Goal: Task Accomplishment & Management: Manage account settings

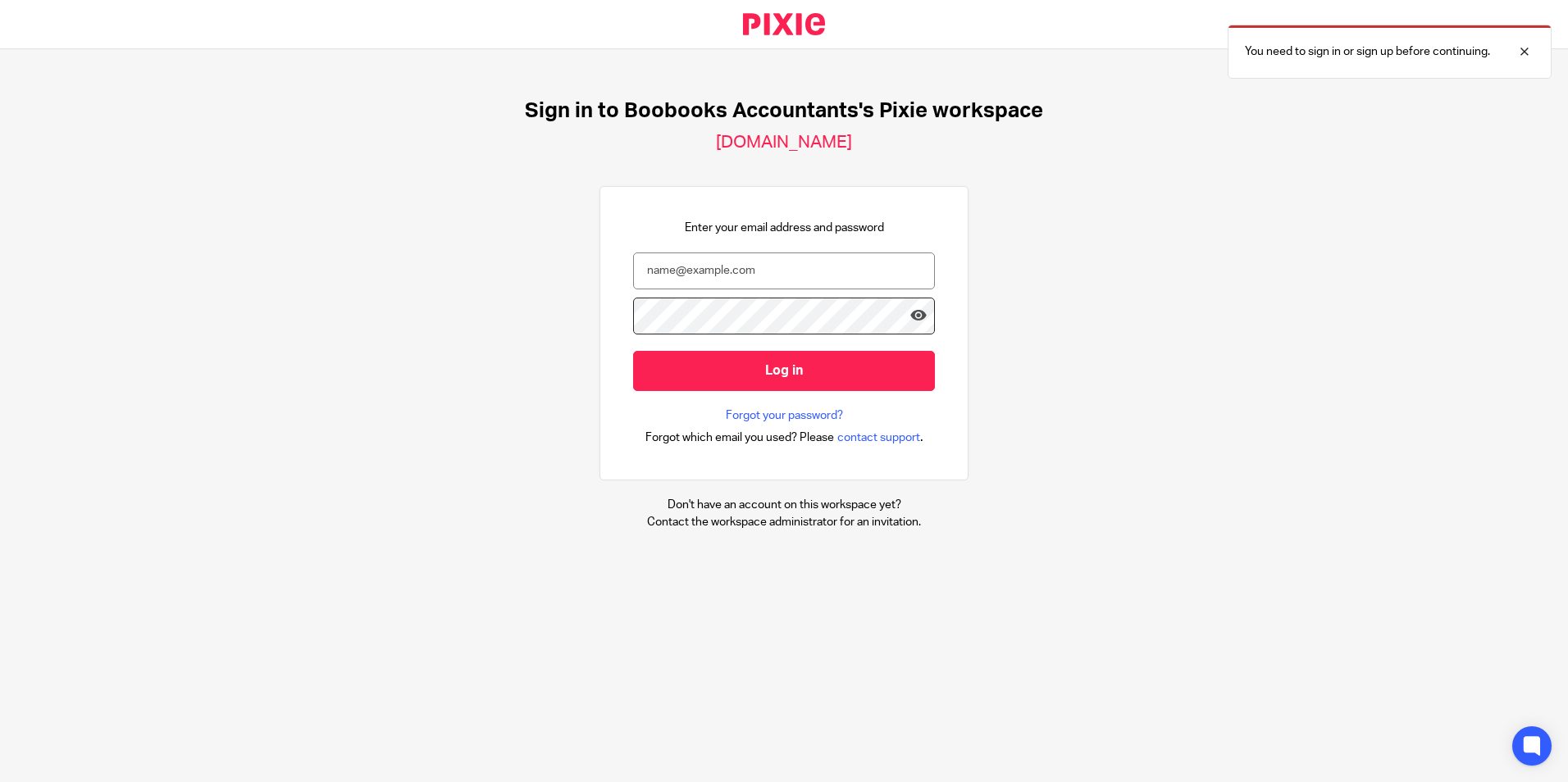
click at [0, 781] on com-1password-button at bounding box center [0, 782] width 0 height 0
type input "rafi@boobooks.com"
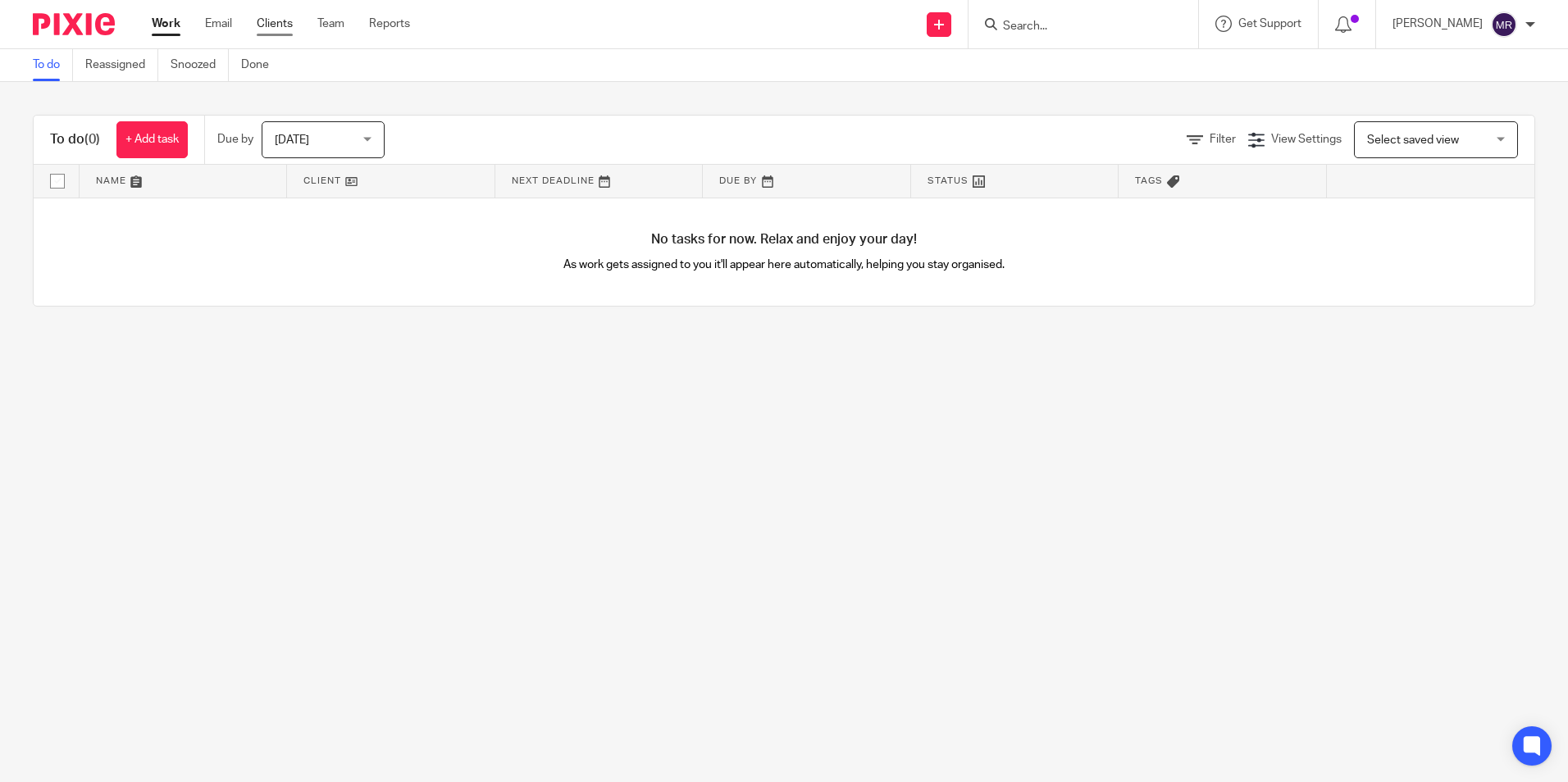
click at [272, 28] on link "Clients" at bounding box center [275, 23] width 36 height 16
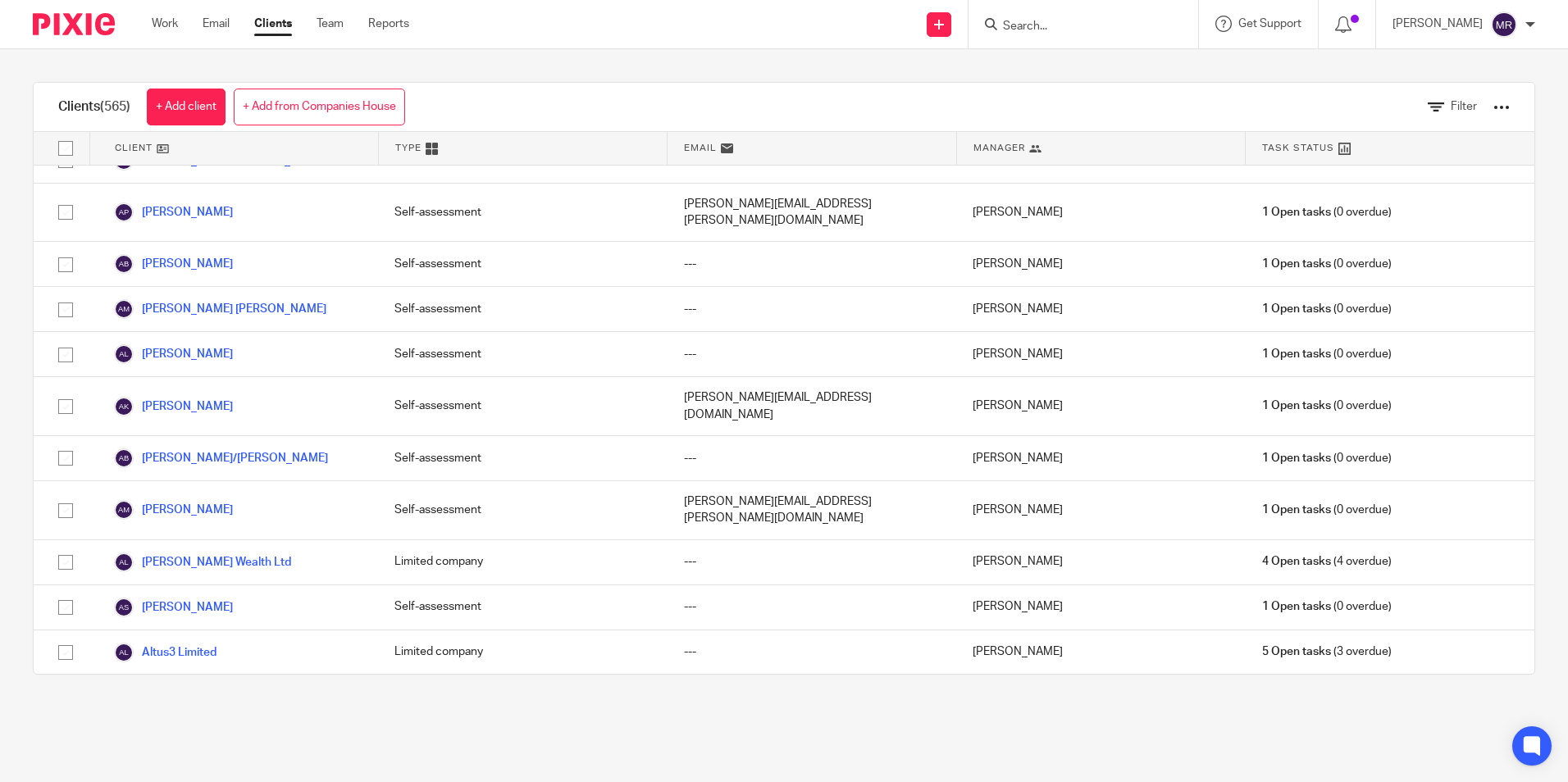
scroll to position [164, 0]
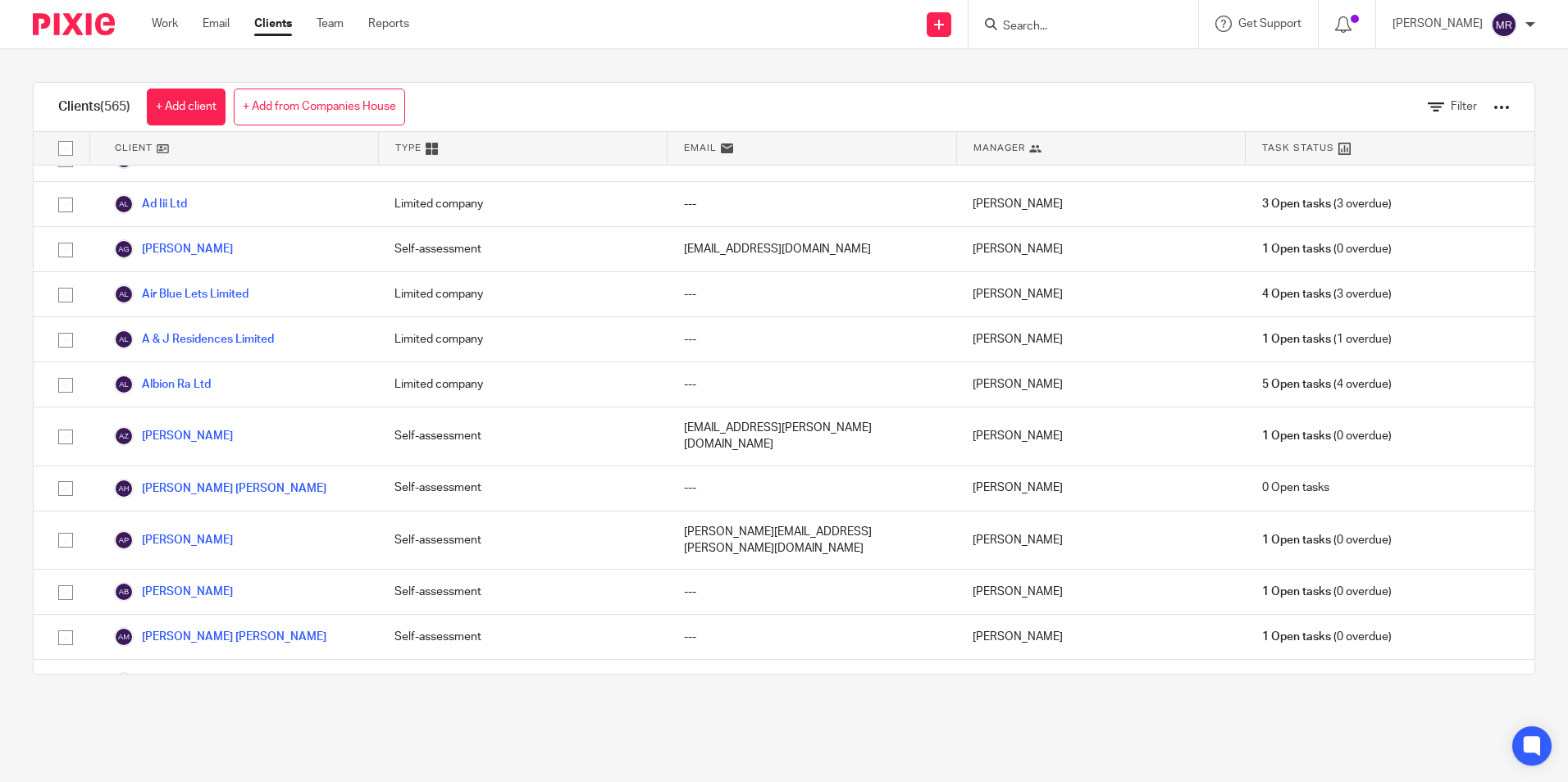
click at [176, 33] on div "Work Email Clients Team Reports Work Email Clients Team Reports Settings" at bounding box center [284, 24] width 298 height 48
click at [339, 15] on div "Work Email Clients Team Reports Work Email Clients Team Reports Settings" at bounding box center [284, 24] width 298 height 48
click at [335, 25] on link "Team" at bounding box center [329, 23] width 27 height 16
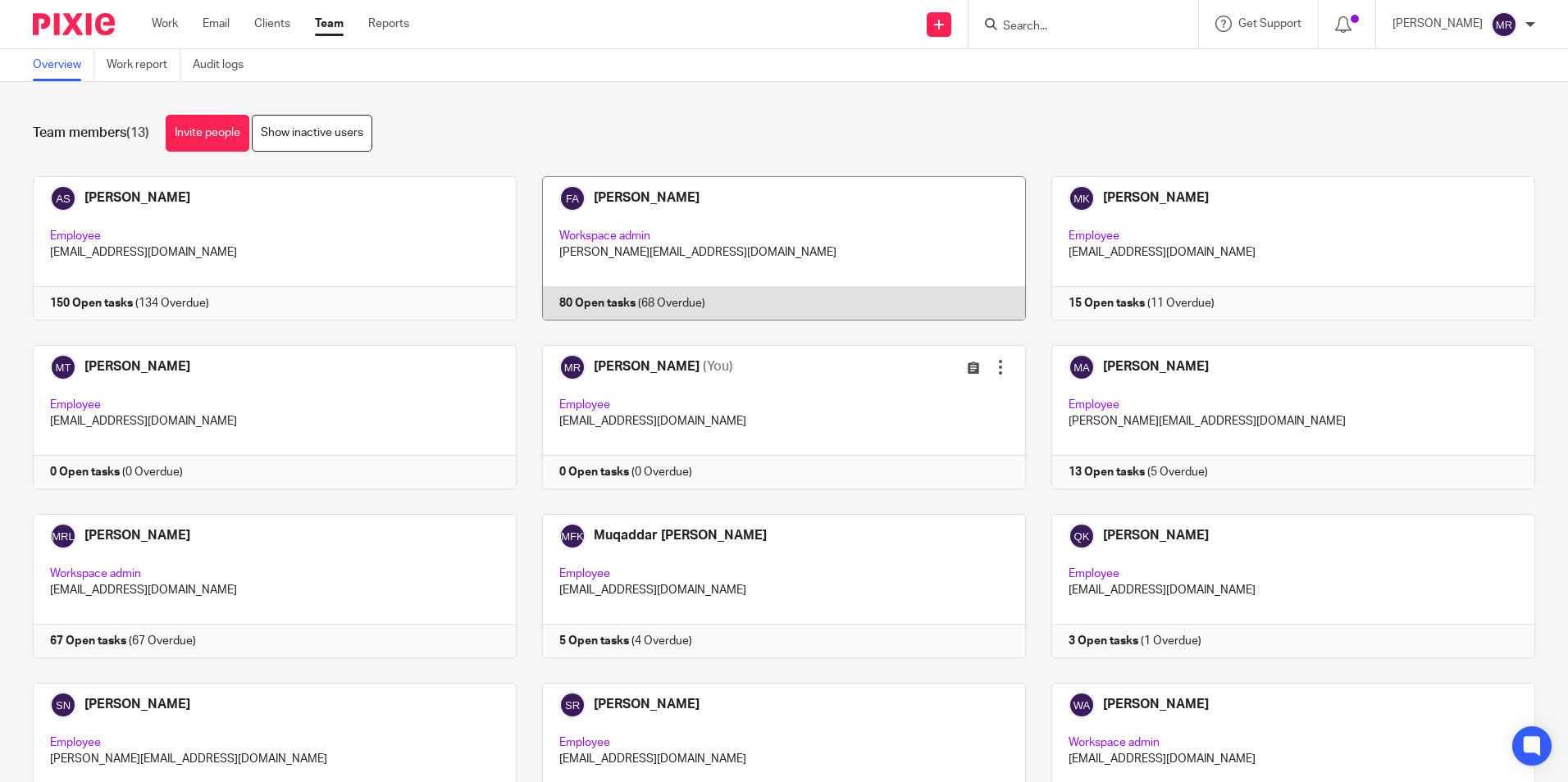
click at [762, 248] on link at bounding box center [771, 247] width 509 height 144
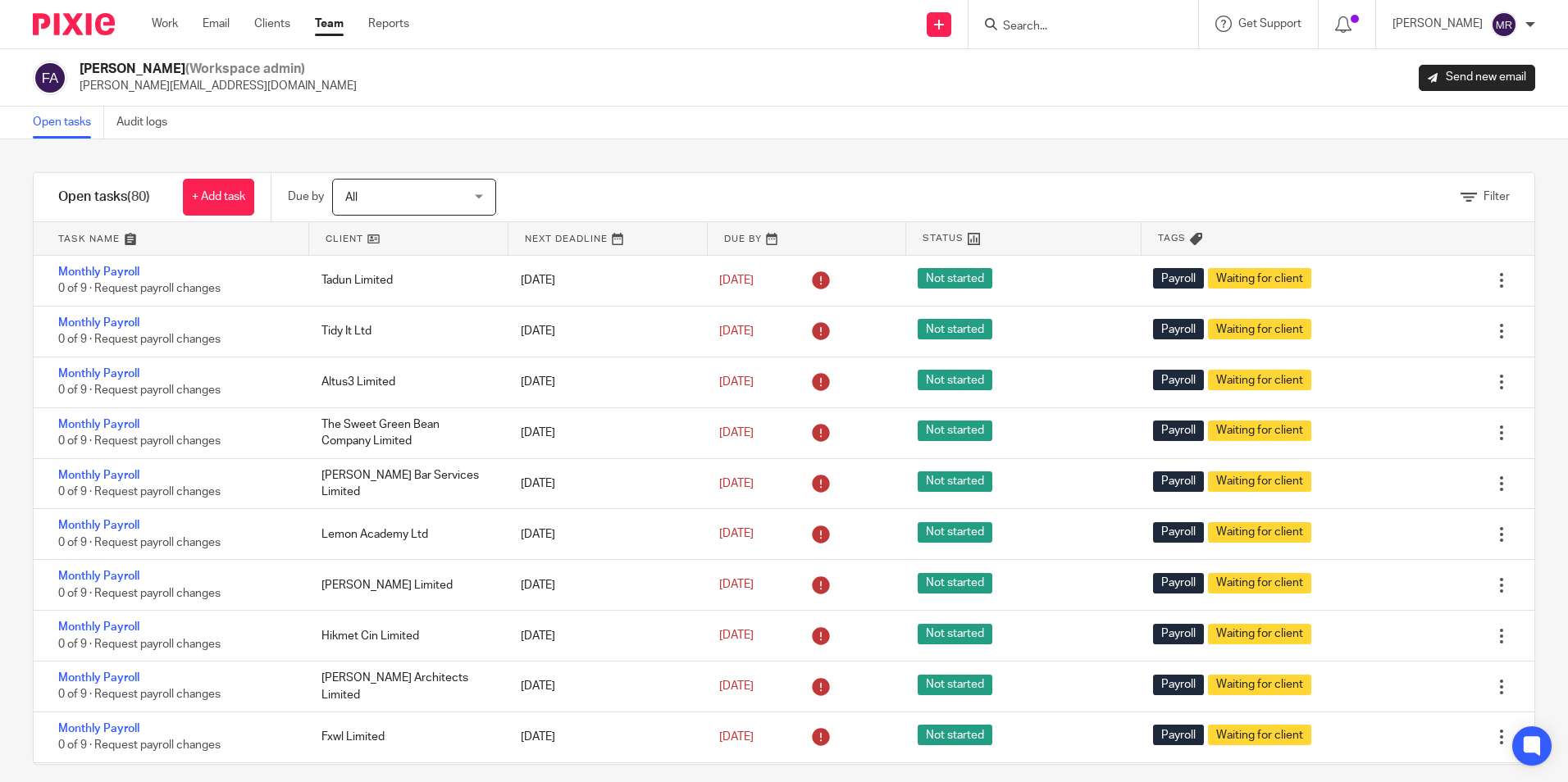
click at [428, 193] on span "All" at bounding box center [404, 197] width 120 height 34
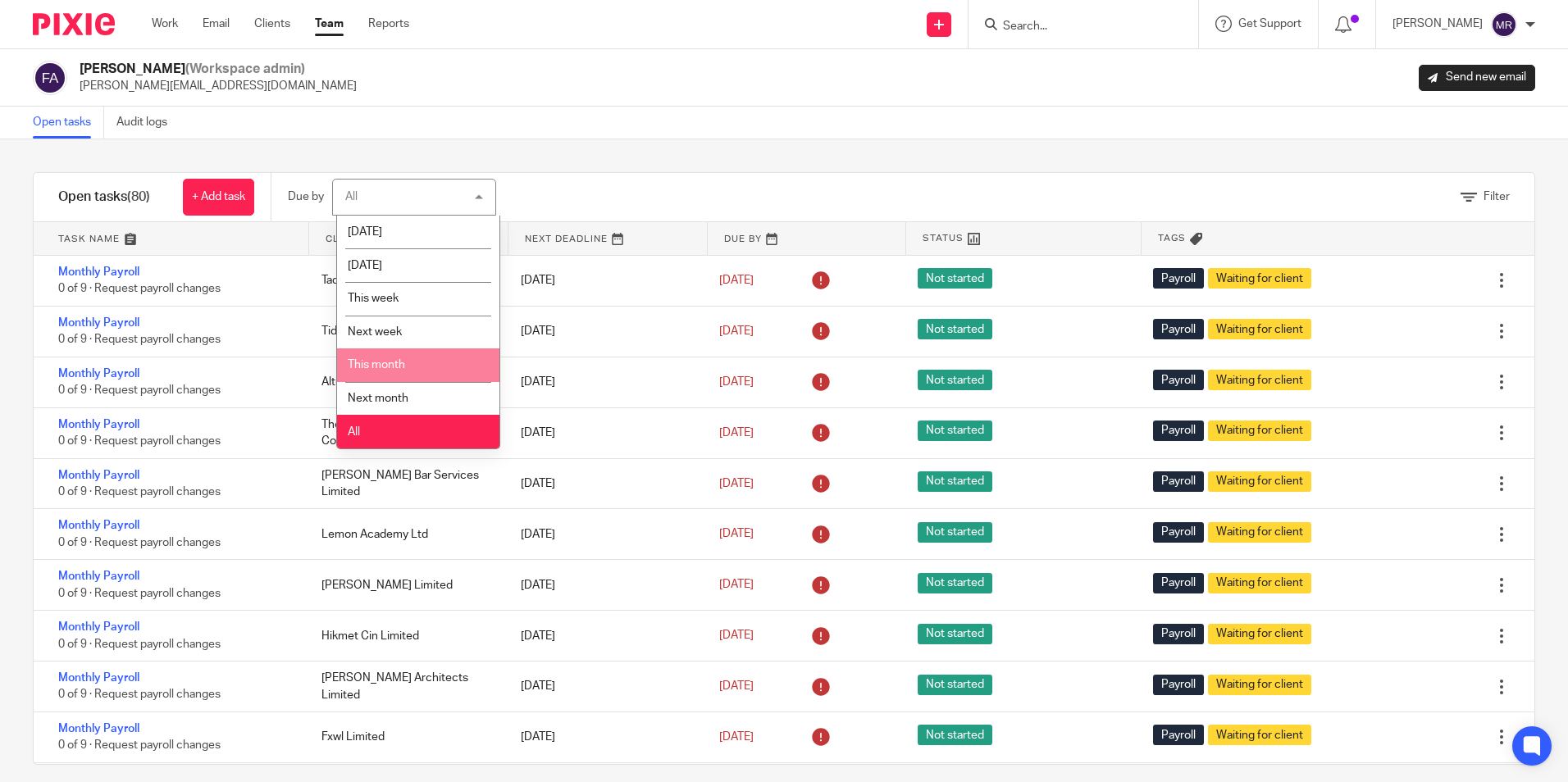
click at [410, 358] on li "This month" at bounding box center [418, 365] width 162 height 34
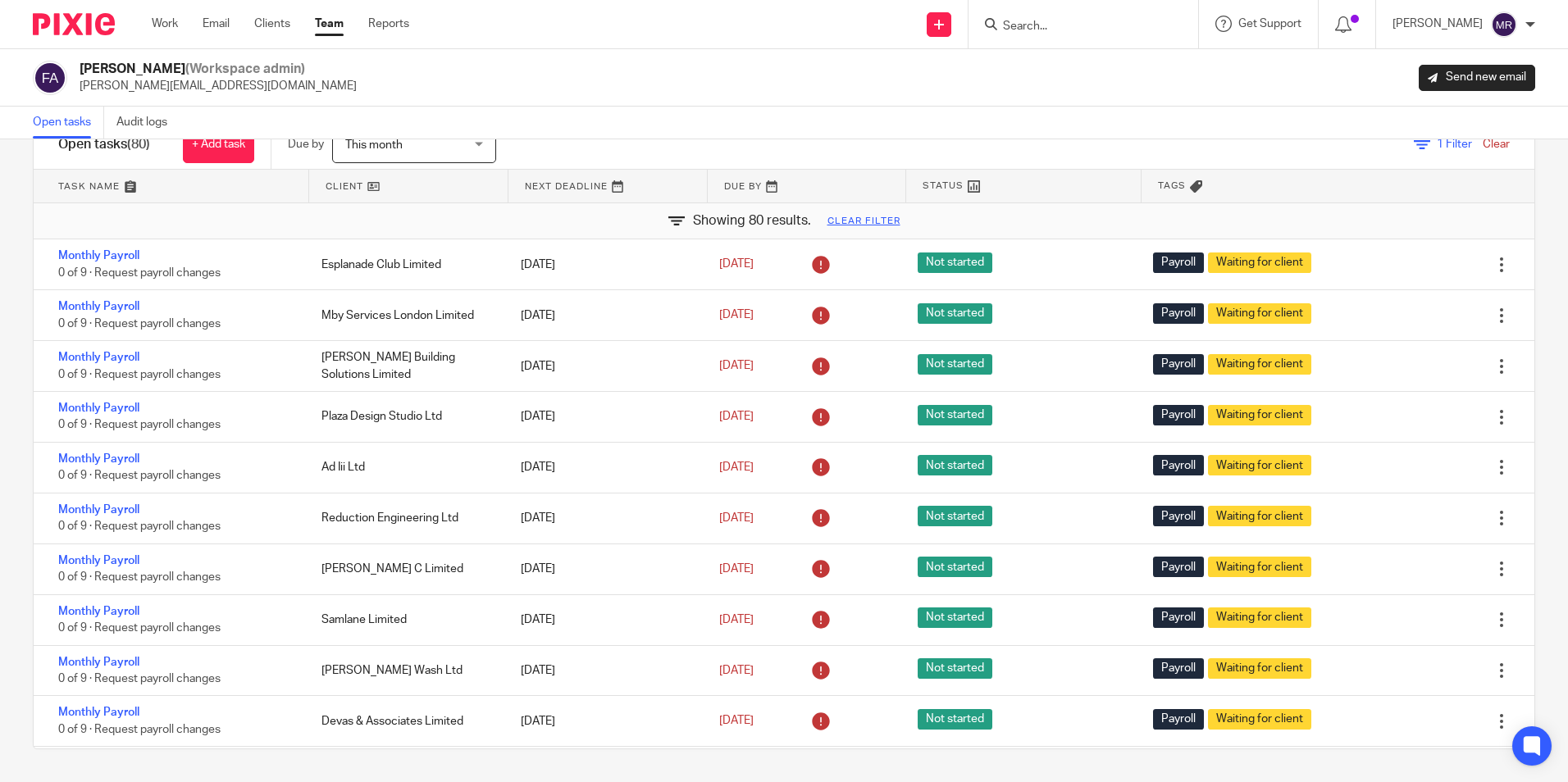
click at [373, 186] on link at bounding box center [409, 186] width 198 height 33
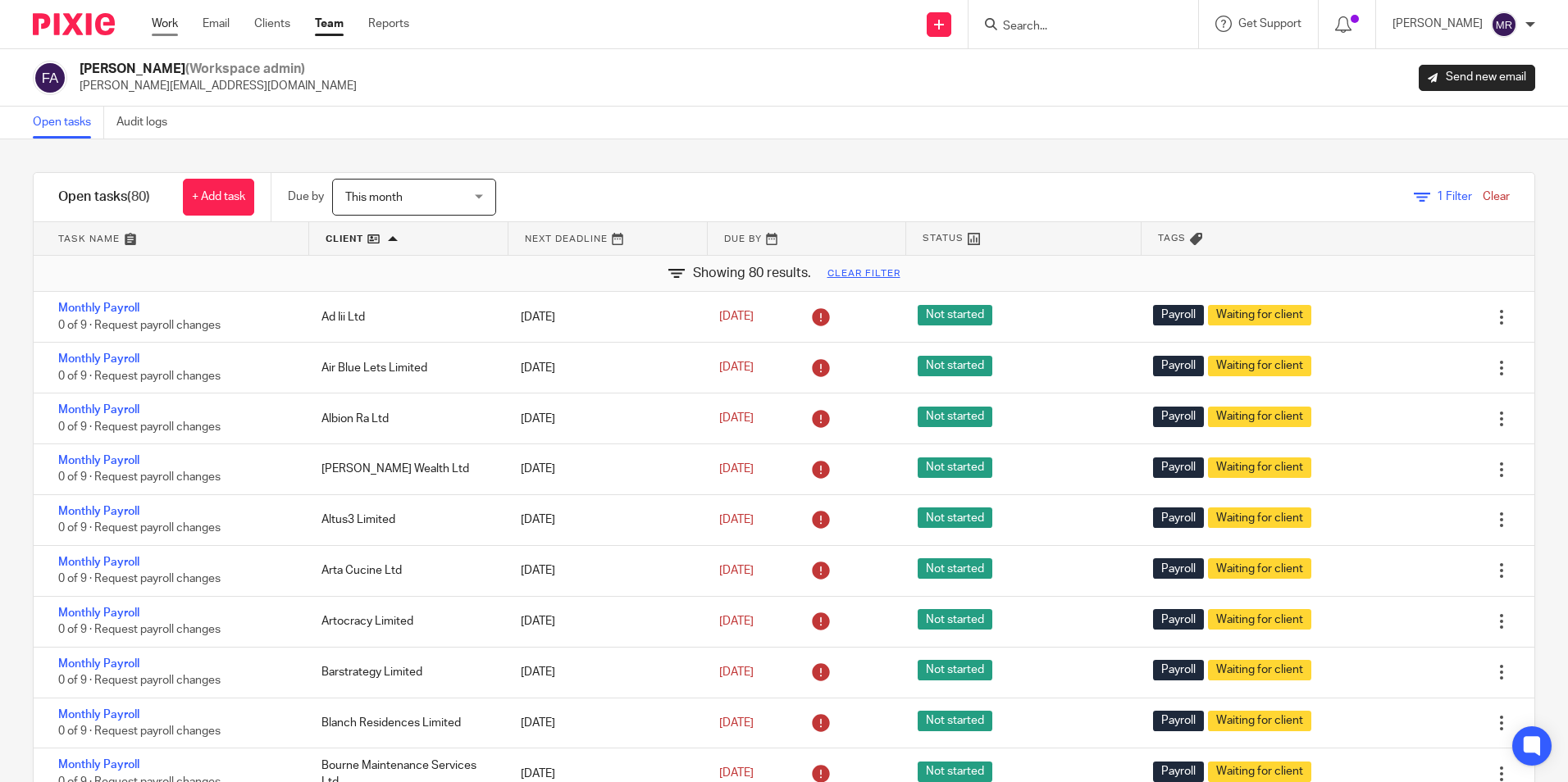
click at [164, 28] on link "Work" at bounding box center [165, 23] width 26 height 16
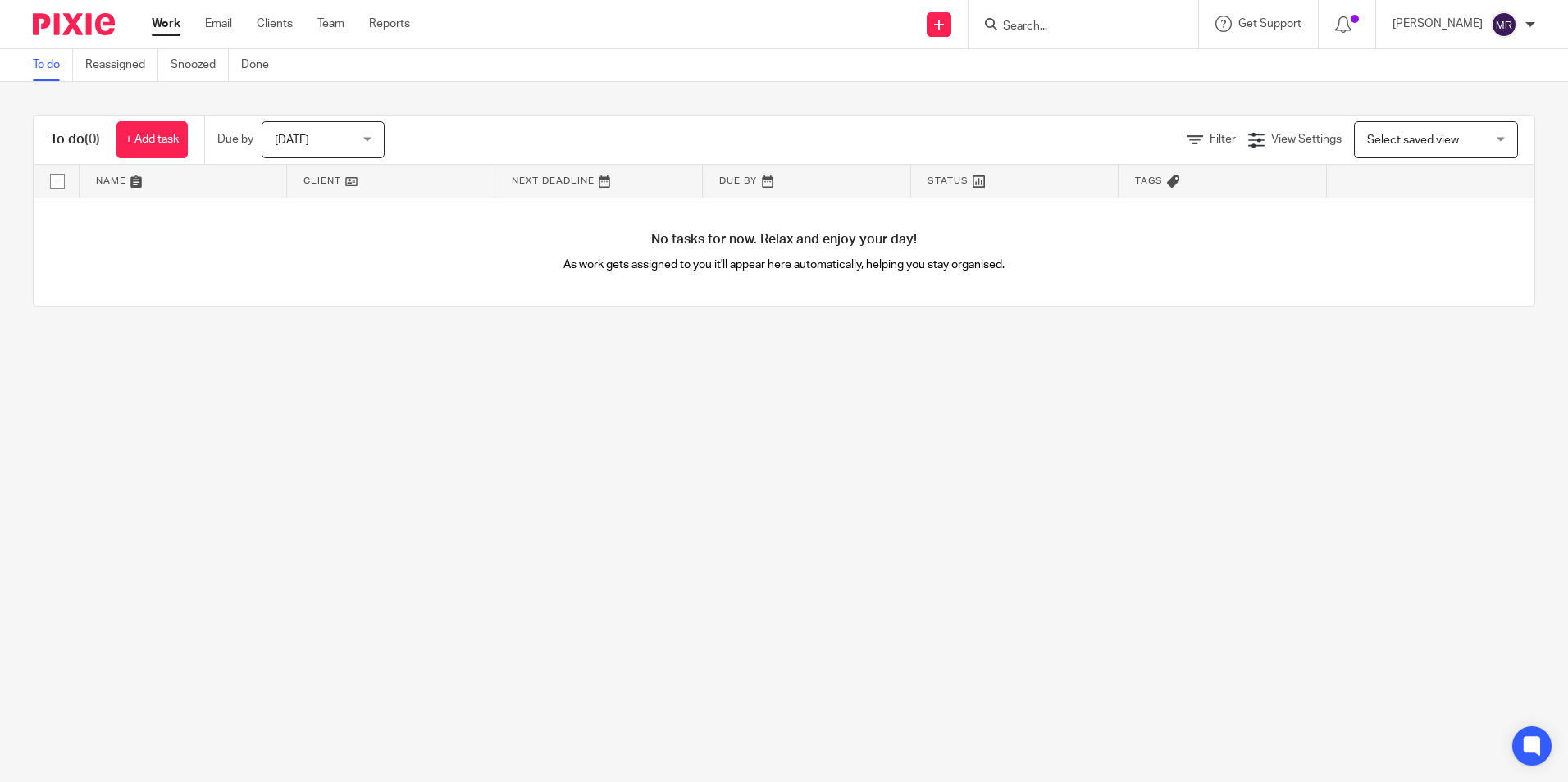
click at [349, 130] on span "[DATE]" at bounding box center [318, 140] width 87 height 34
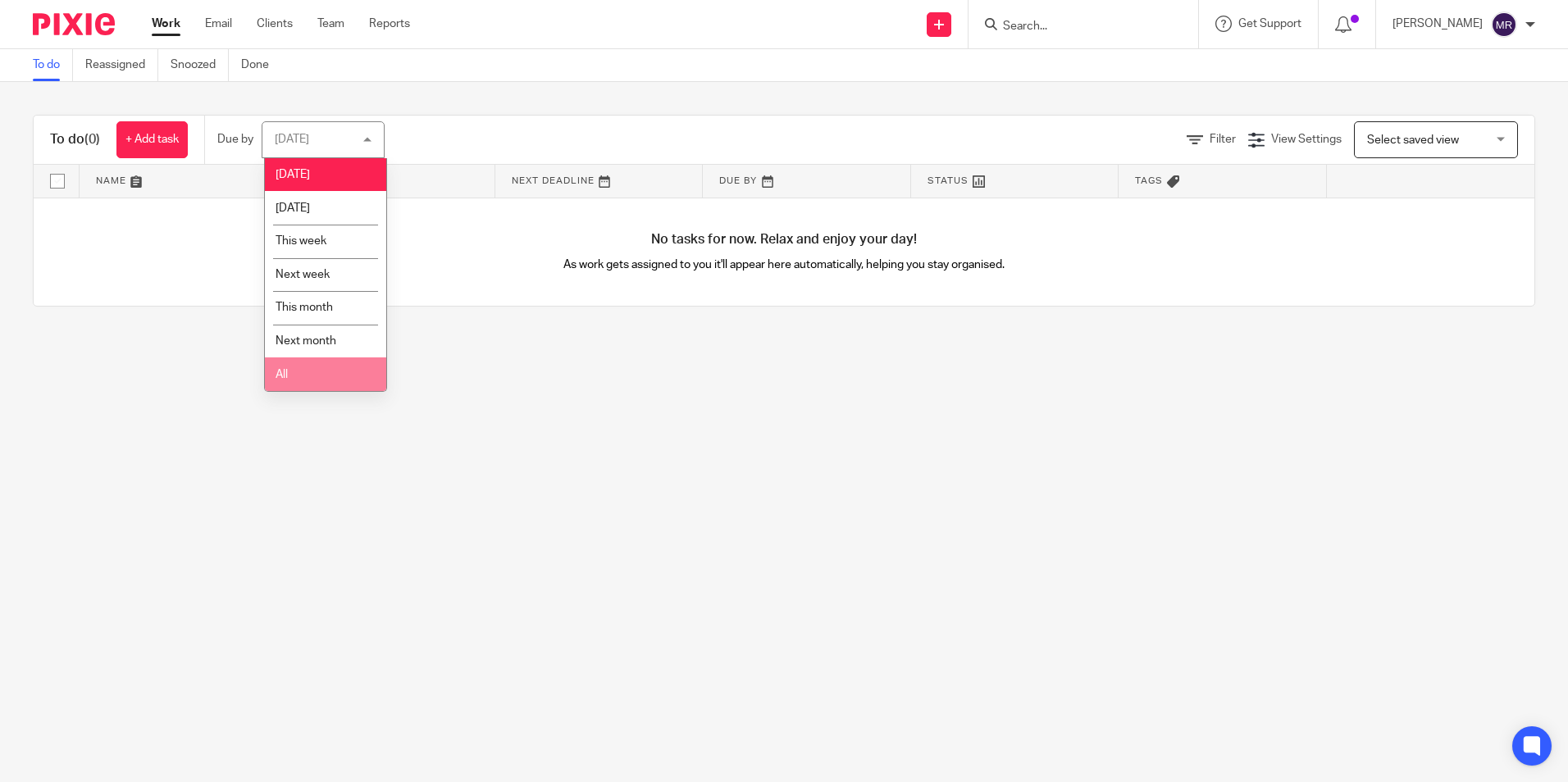
click at [329, 380] on li "All" at bounding box center [325, 374] width 122 height 34
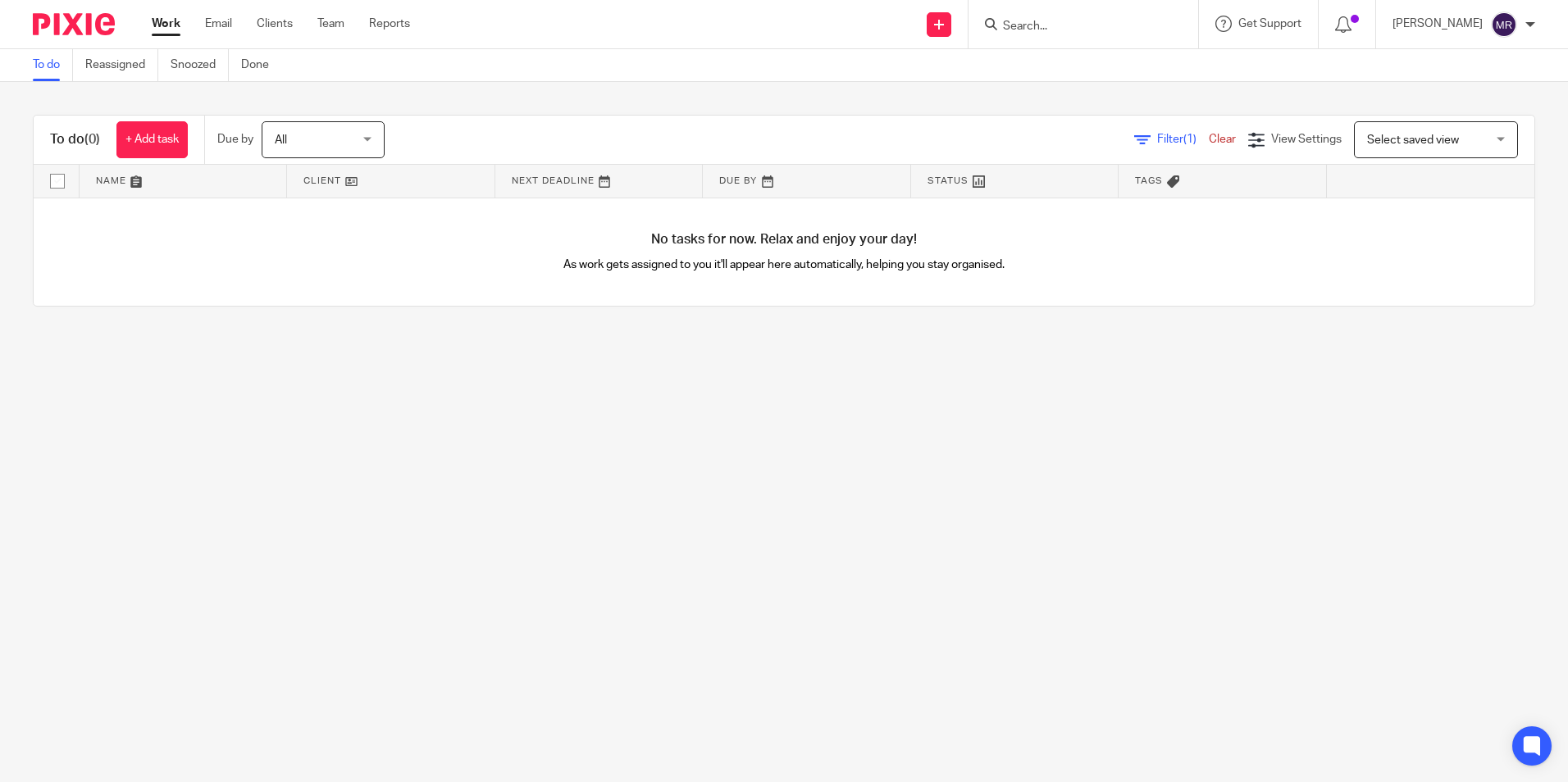
click at [1183, 141] on span "(1)" at bounding box center [1189, 139] width 13 height 11
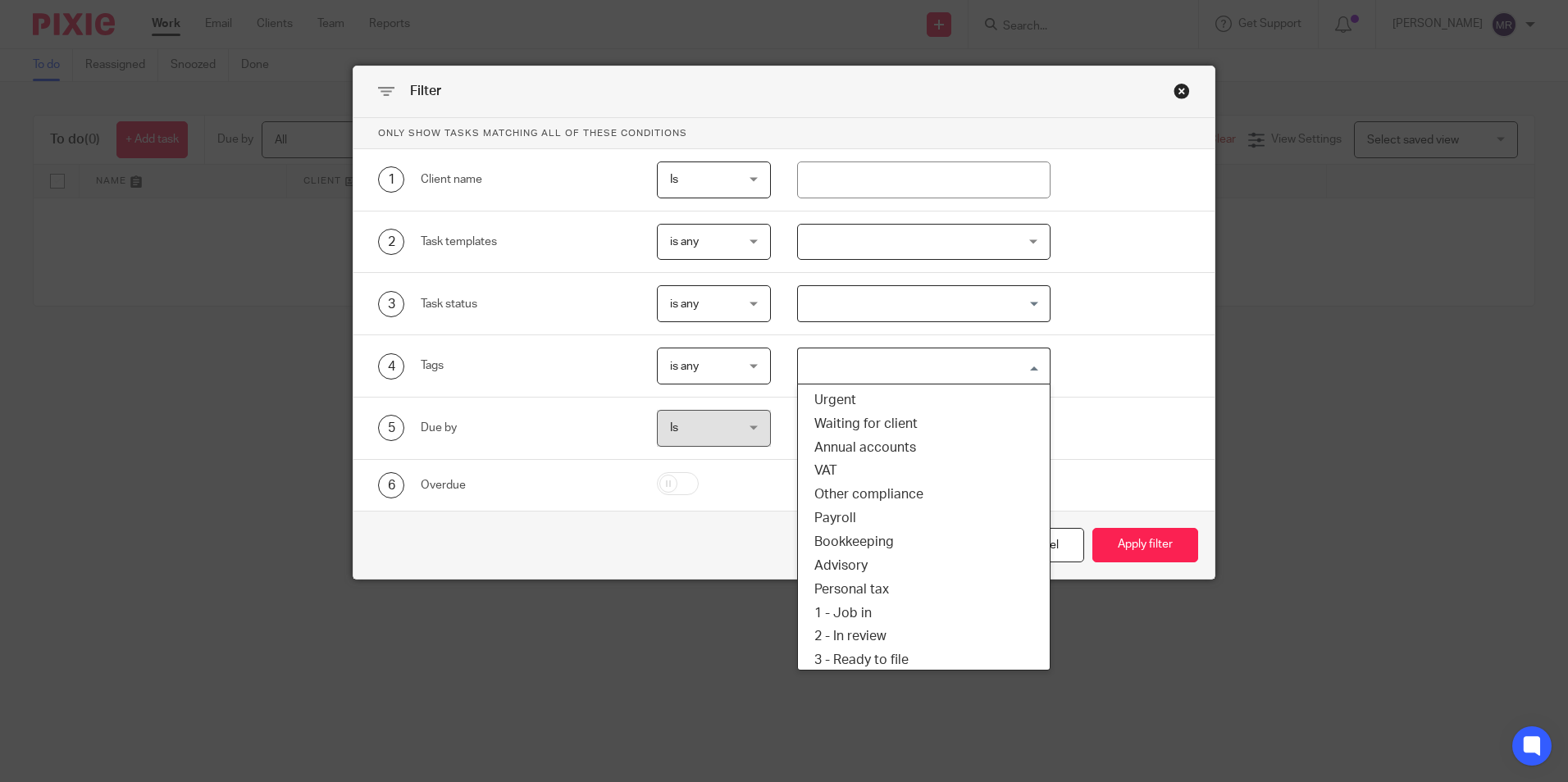
click at [859, 360] on input "Search for option" at bounding box center [920, 366] width 241 height 28
click at [935, 303] on input "Search for option" at bounding box center [920, 303] width 241 height 28
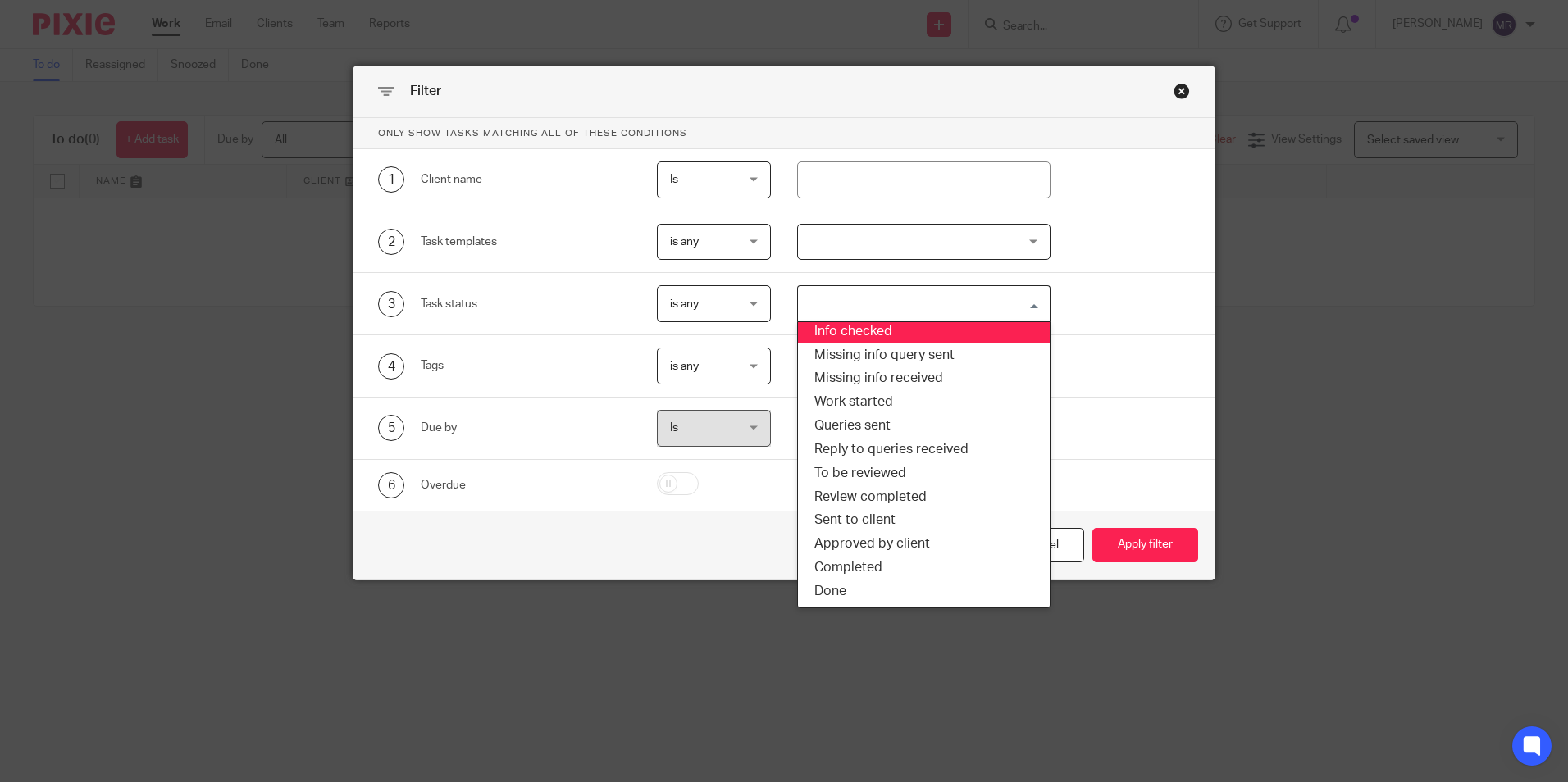
scroll to position [76, 0]
click at [944, 187] on input "text" at bounding box center [923, 179] width 253 height 37
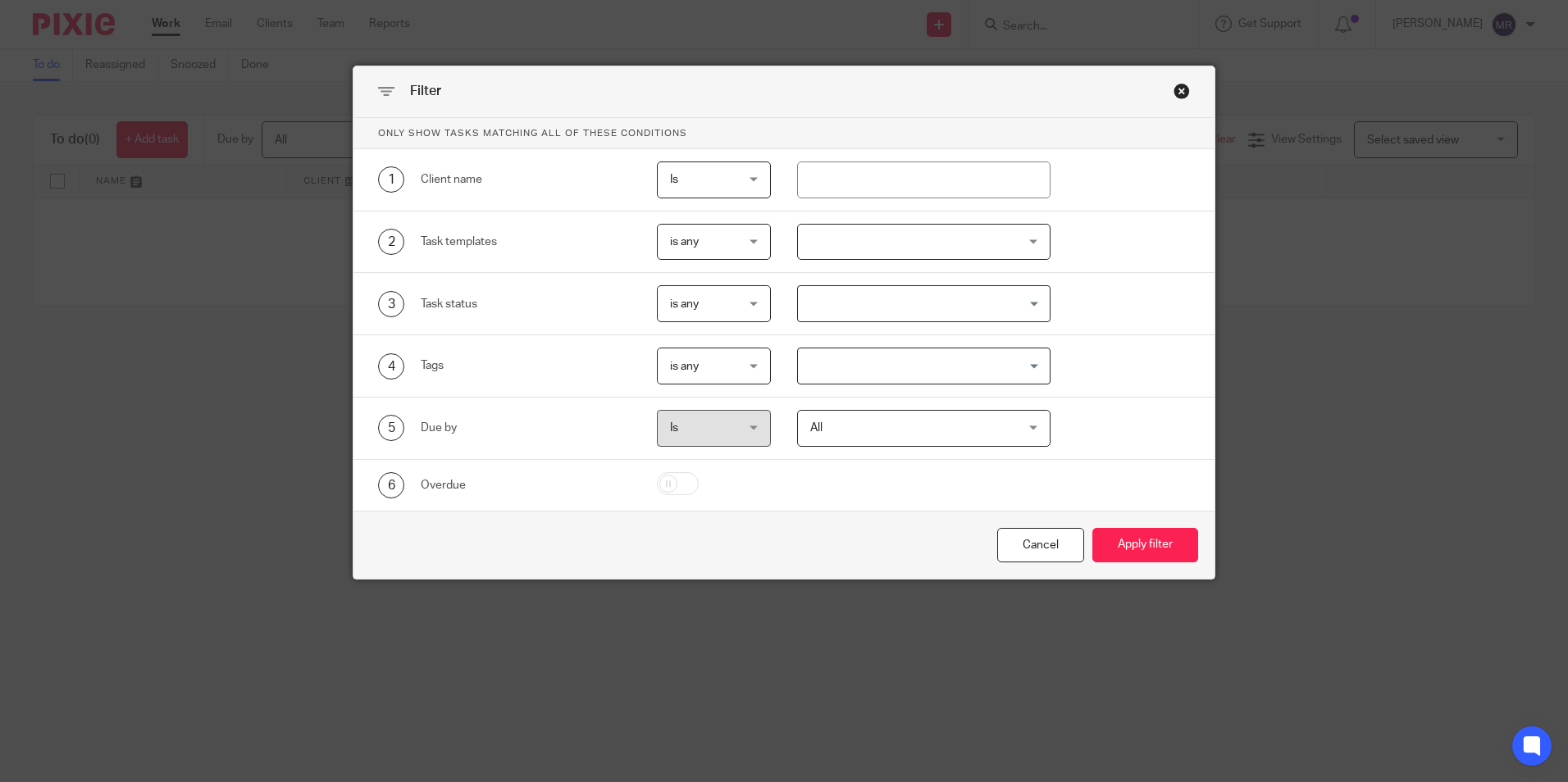
click at [878, 245] on div at bounding box center [923, 242] width 253 height 37
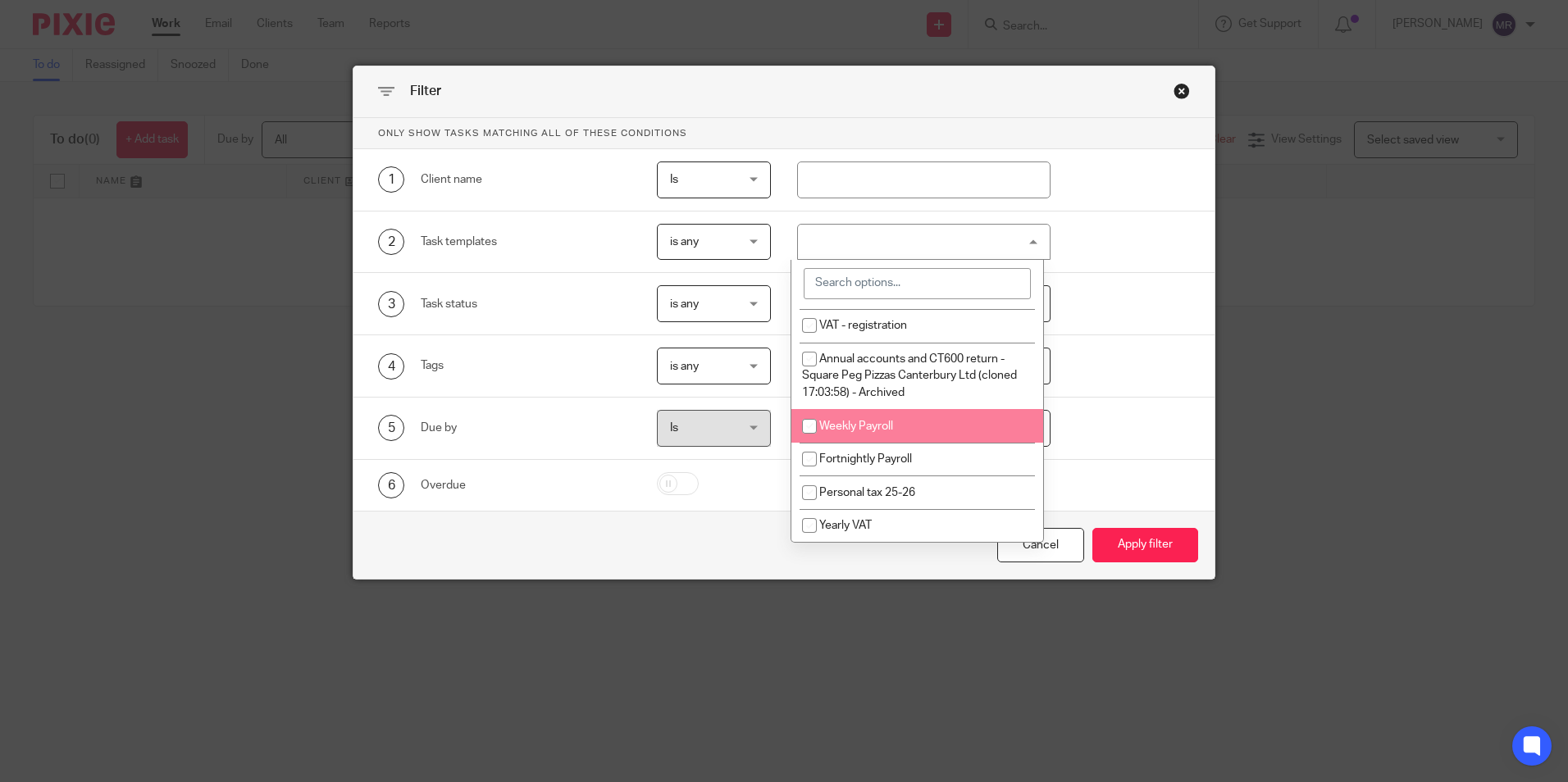
scroll to position [433, 0]
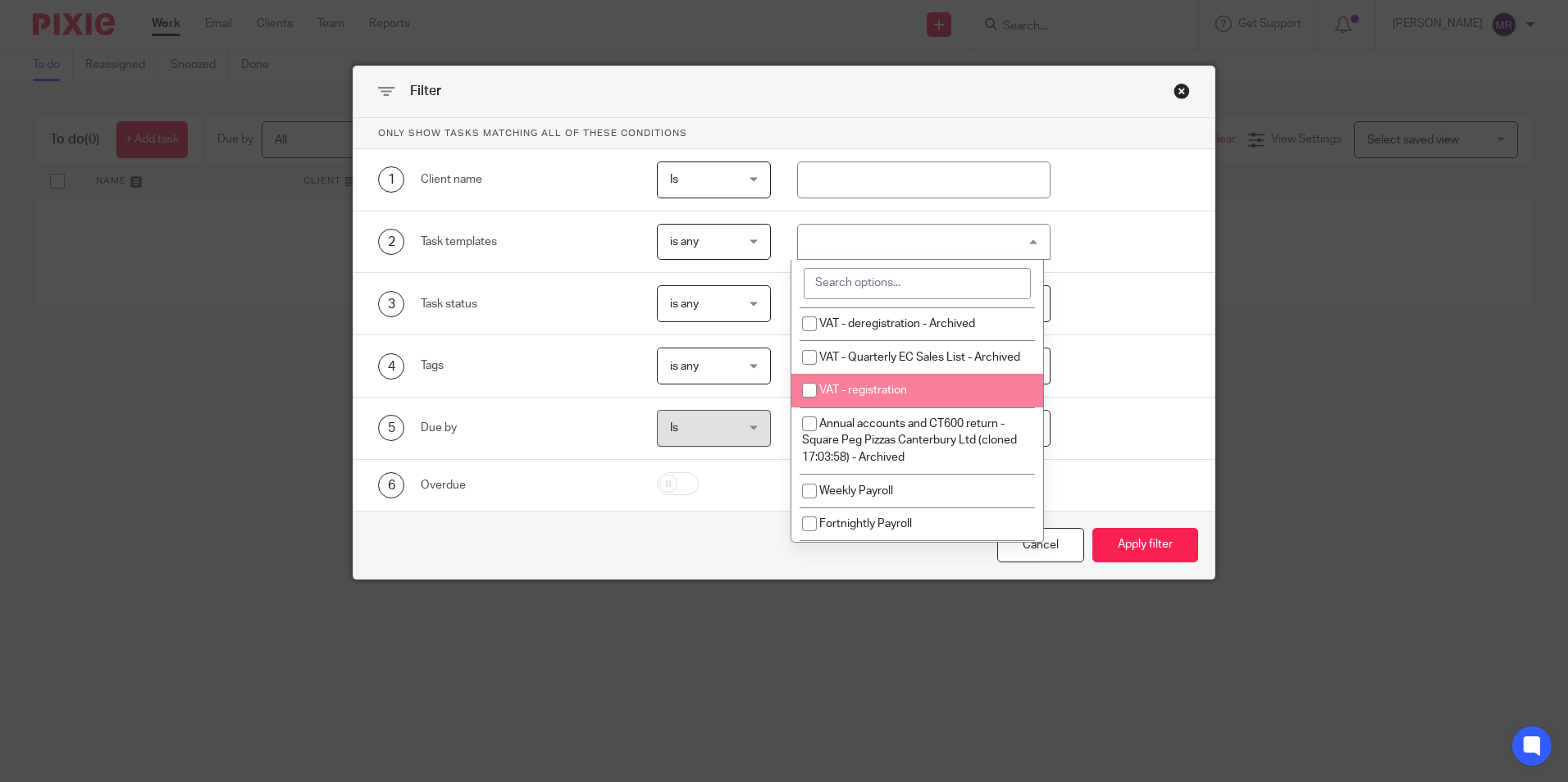
click at [1098, 339] on div "4 Tags is any is any is any is all is none is_any Loading..." at bounding box center [784, 366] width 861 height 62
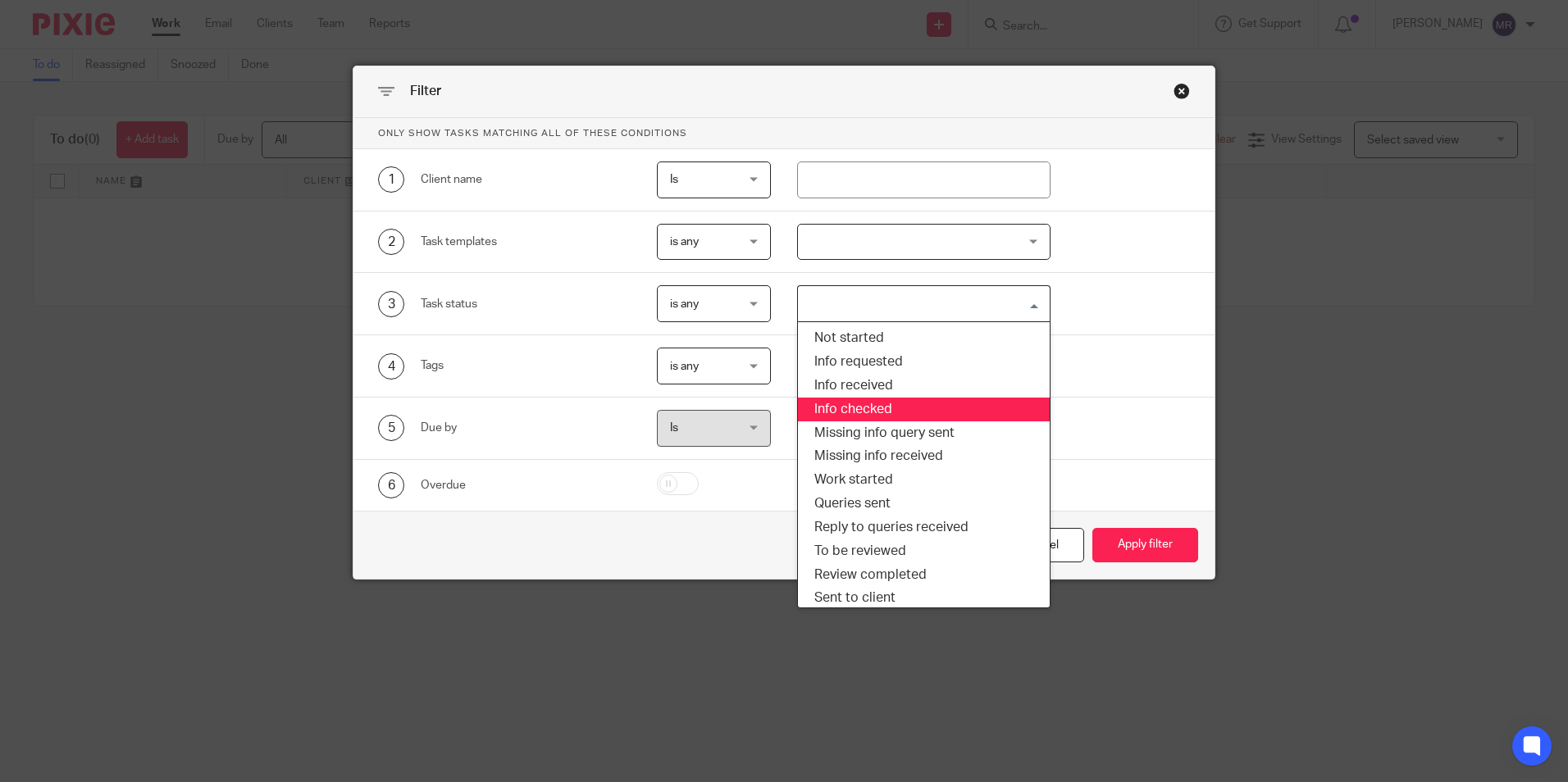
click at [971, 322] on div "Loading... Not started Info requested Info received Info checked Missing info q…" at bounding box center [923, 303] width 253 height 37
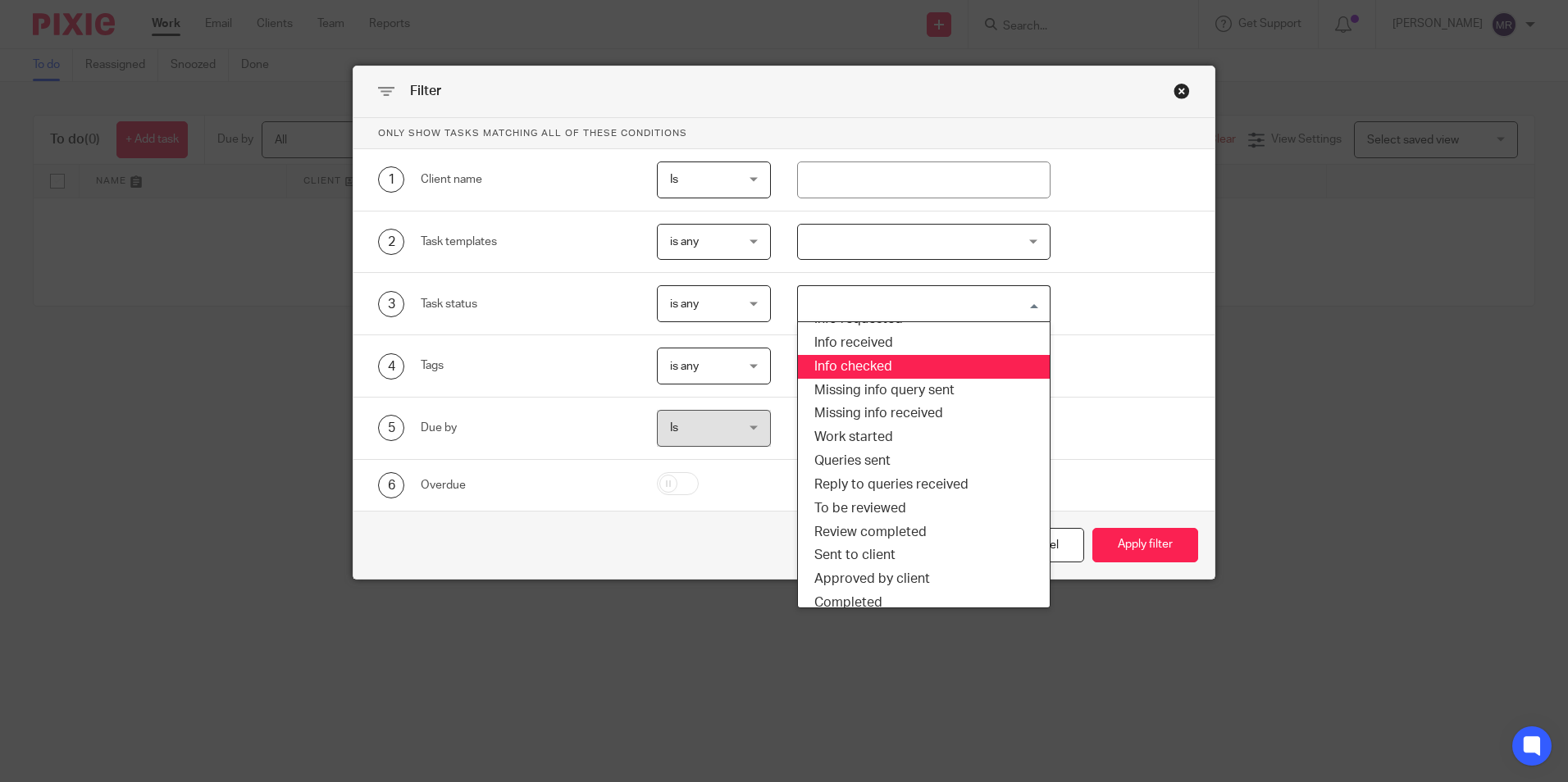
scroll to position [78, 0]
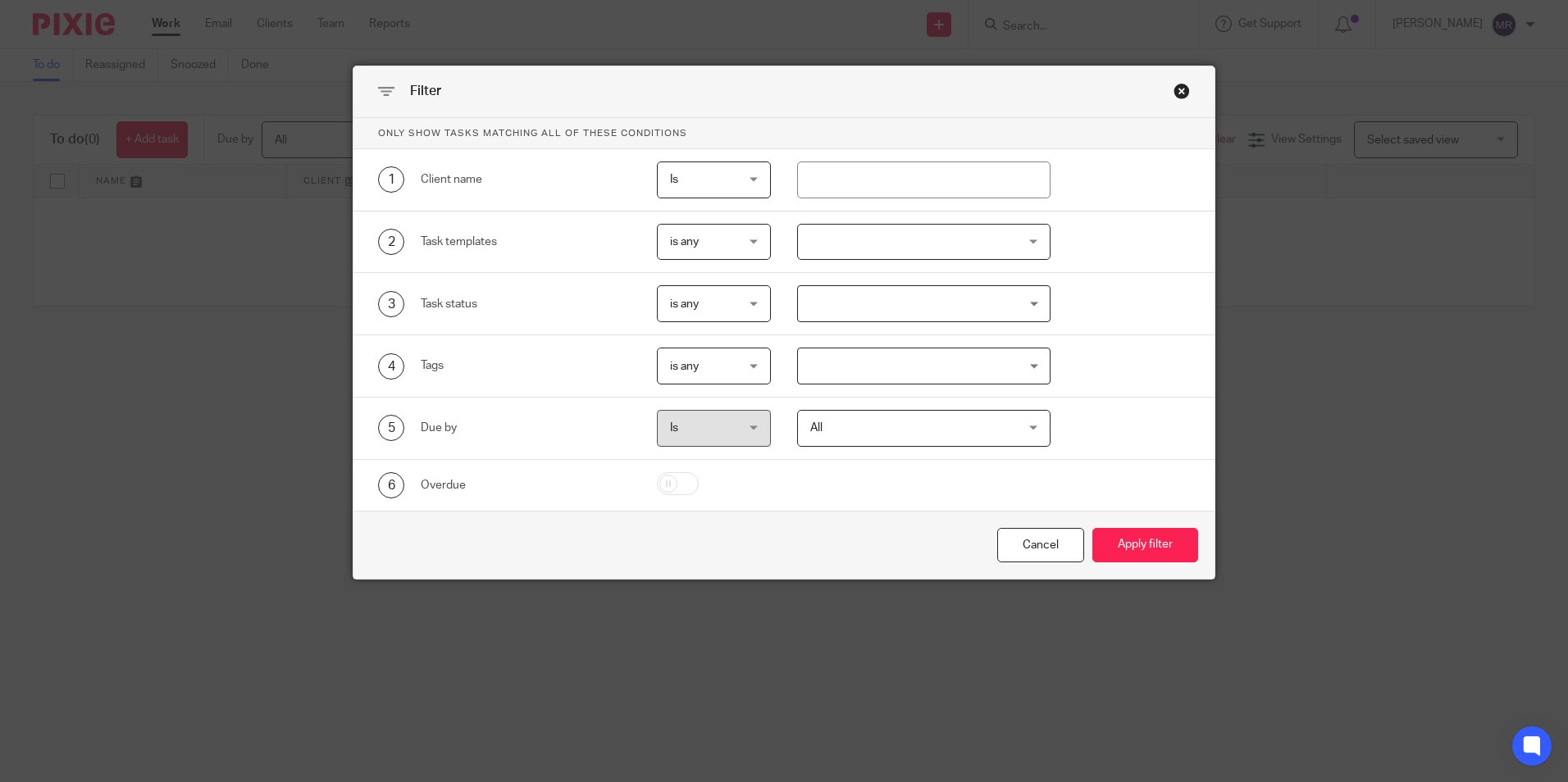
click at [1087, 364] on div "4 Tags is any is any is any is all is none is_any Loading..." at bounding box center [771, 366] width 837 height 37
click at [1003, 378] on input "Search for option" at bounding box center [920, 366] width 241 height 28
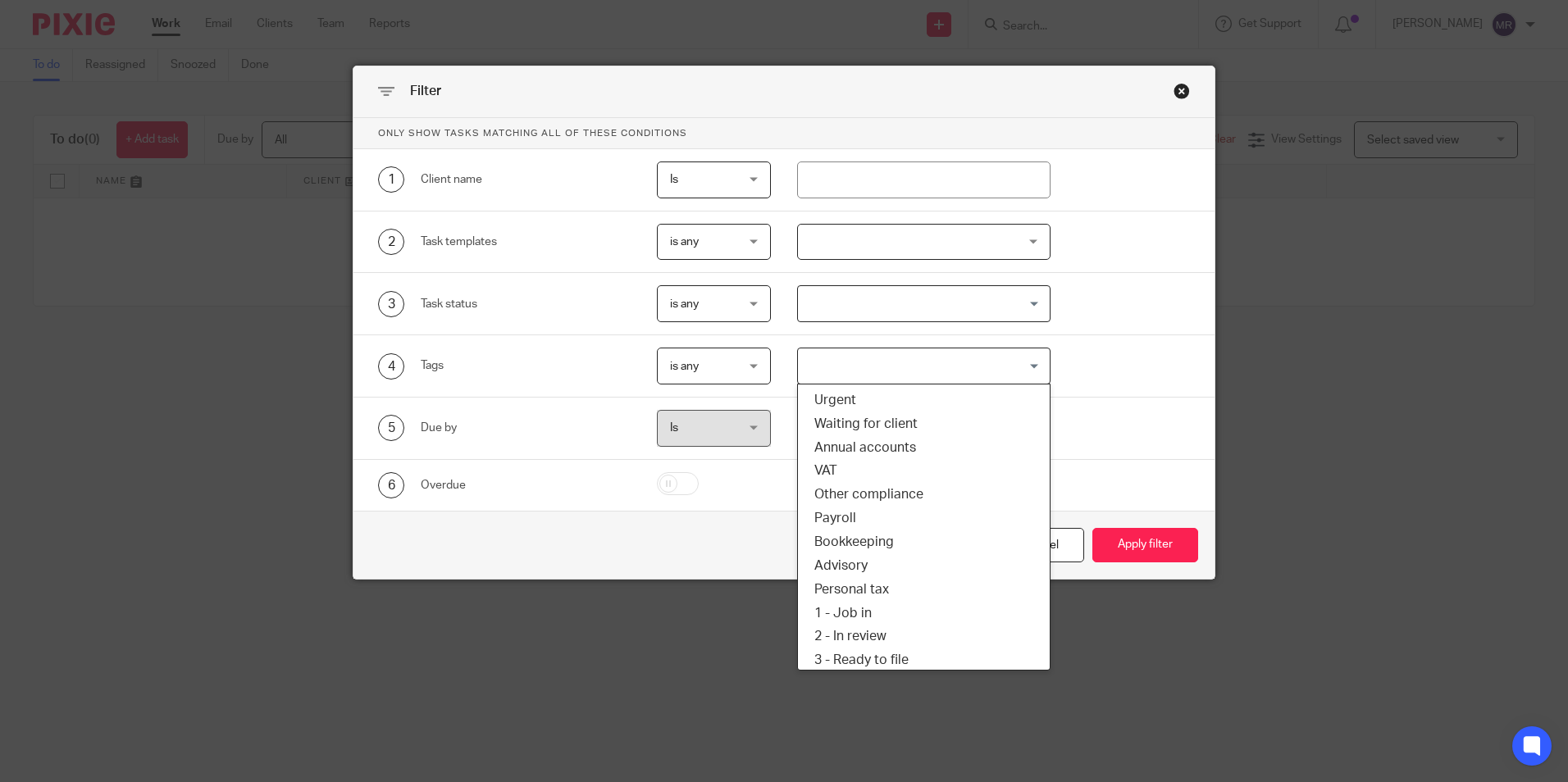
click at [1179, 346] on div "4 Tags is any is any is any is all is none is_any Loading... Urgent Waiting for…" at bounding box center [784, 366] width 861 height 62
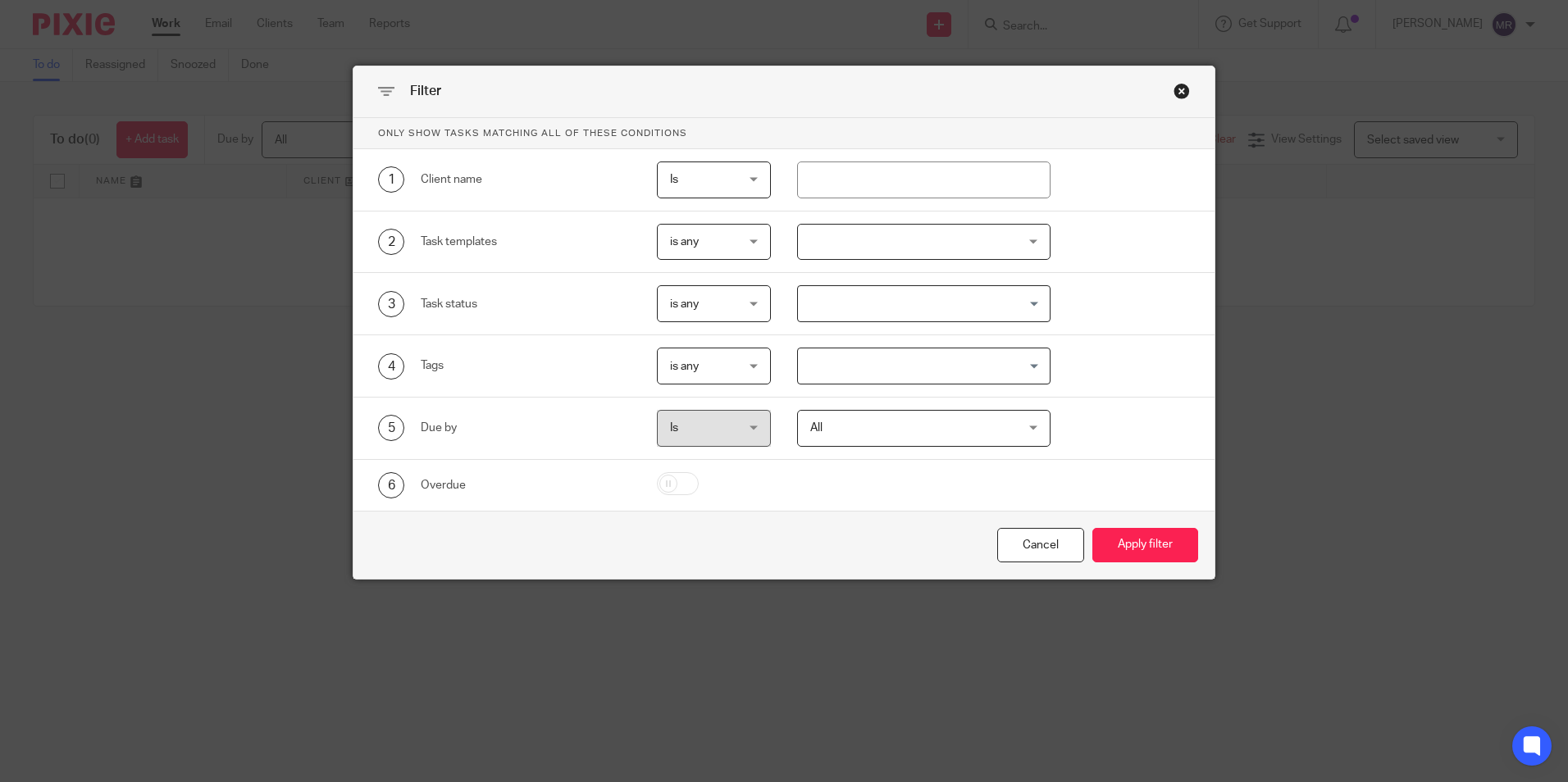
click at [996, 413] on div "All All" at bounding box center [923, 429] width 253 height 37
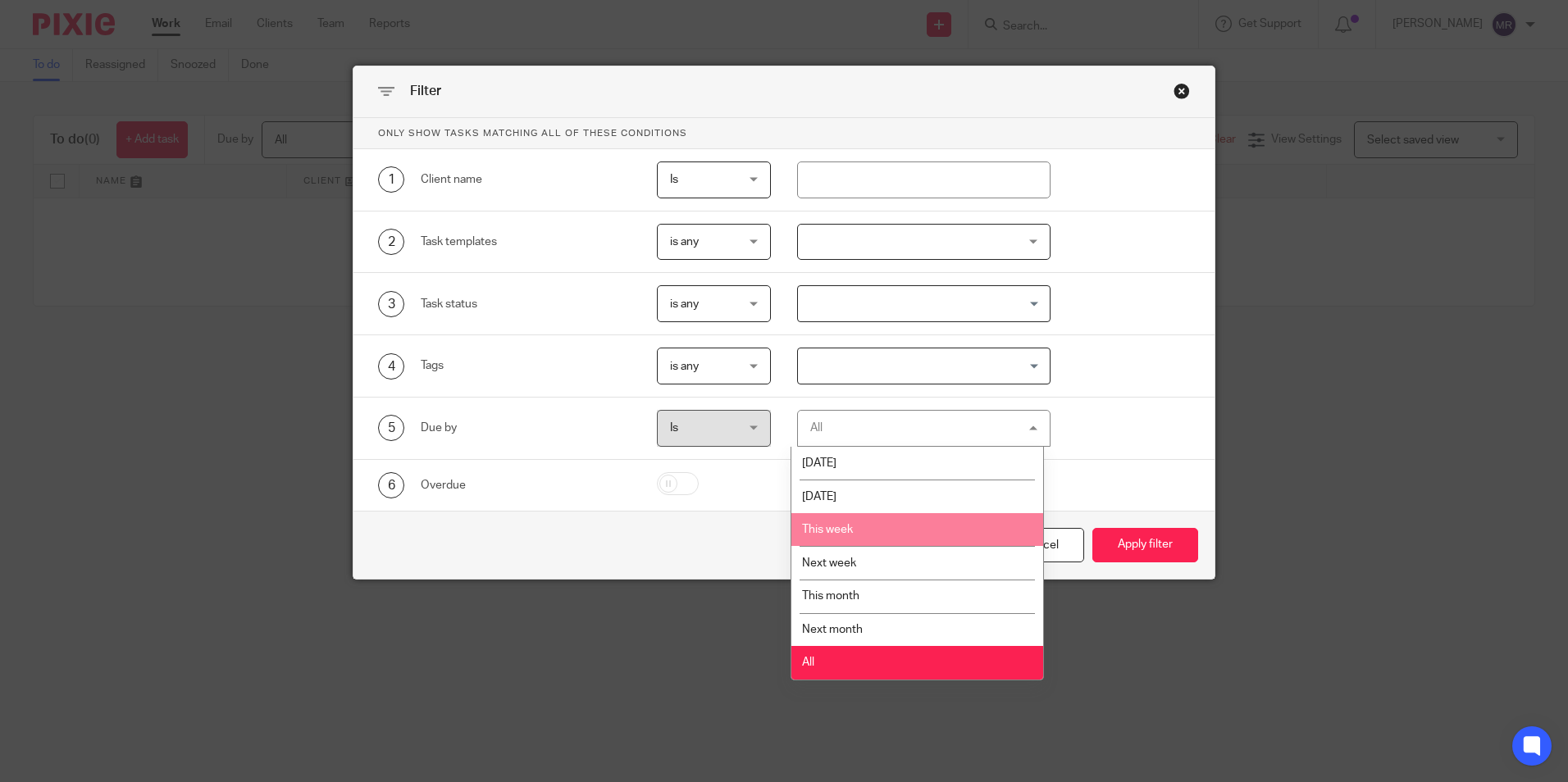
click at [1183, 413] on div "5 Due by Is Is Is is All All Today Tomorrow This week Next week This month Next…" at bounding box center [771, 429] width 837 height 37
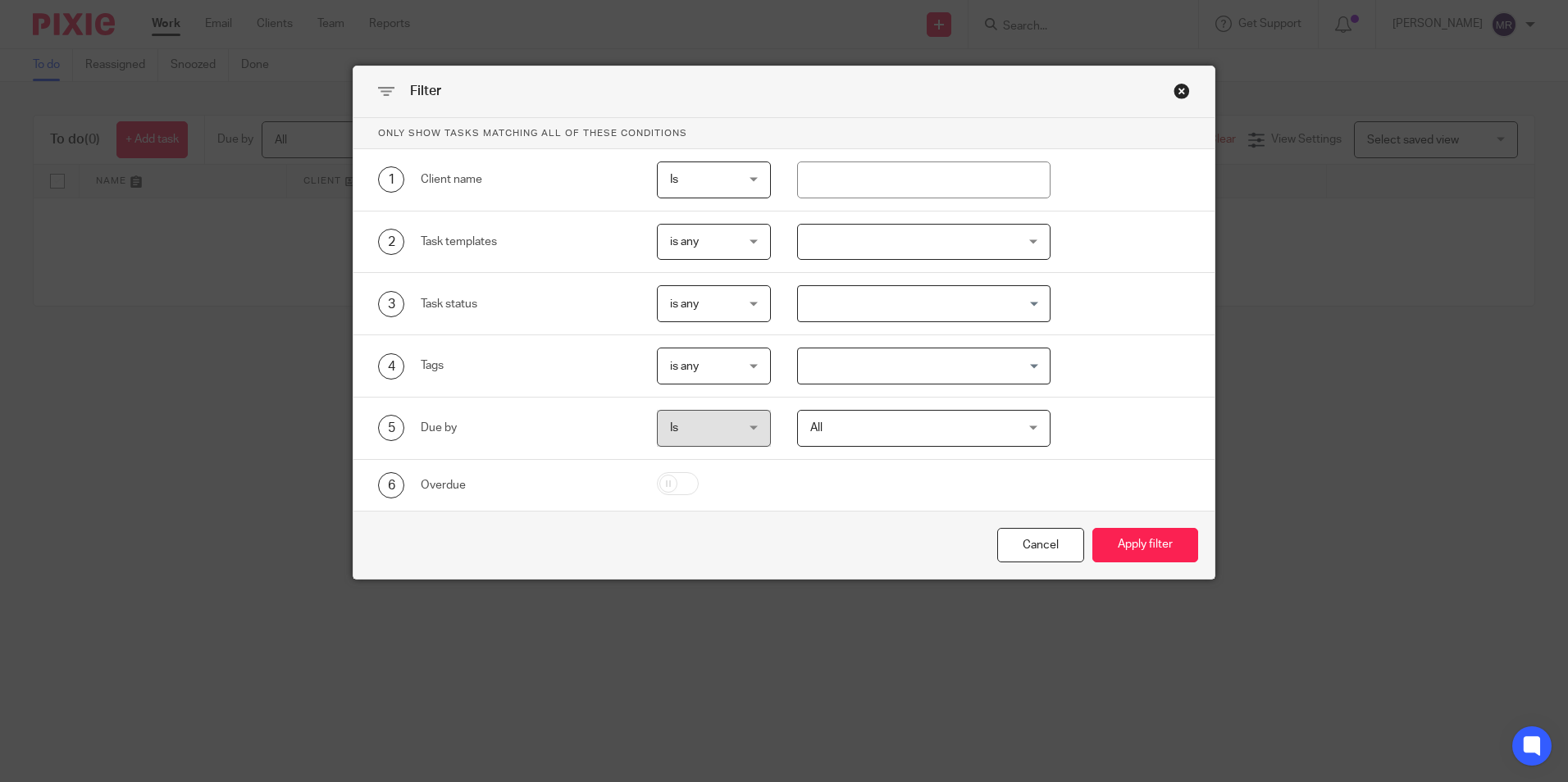
click at [665, 485] on input "checkbox" at bounding box center [678, 484] width 42 height 23
checkbox input "true"
click at [1146, 537] on button "Apply filter" at bounding box center [1145, 546] width 106 height 35
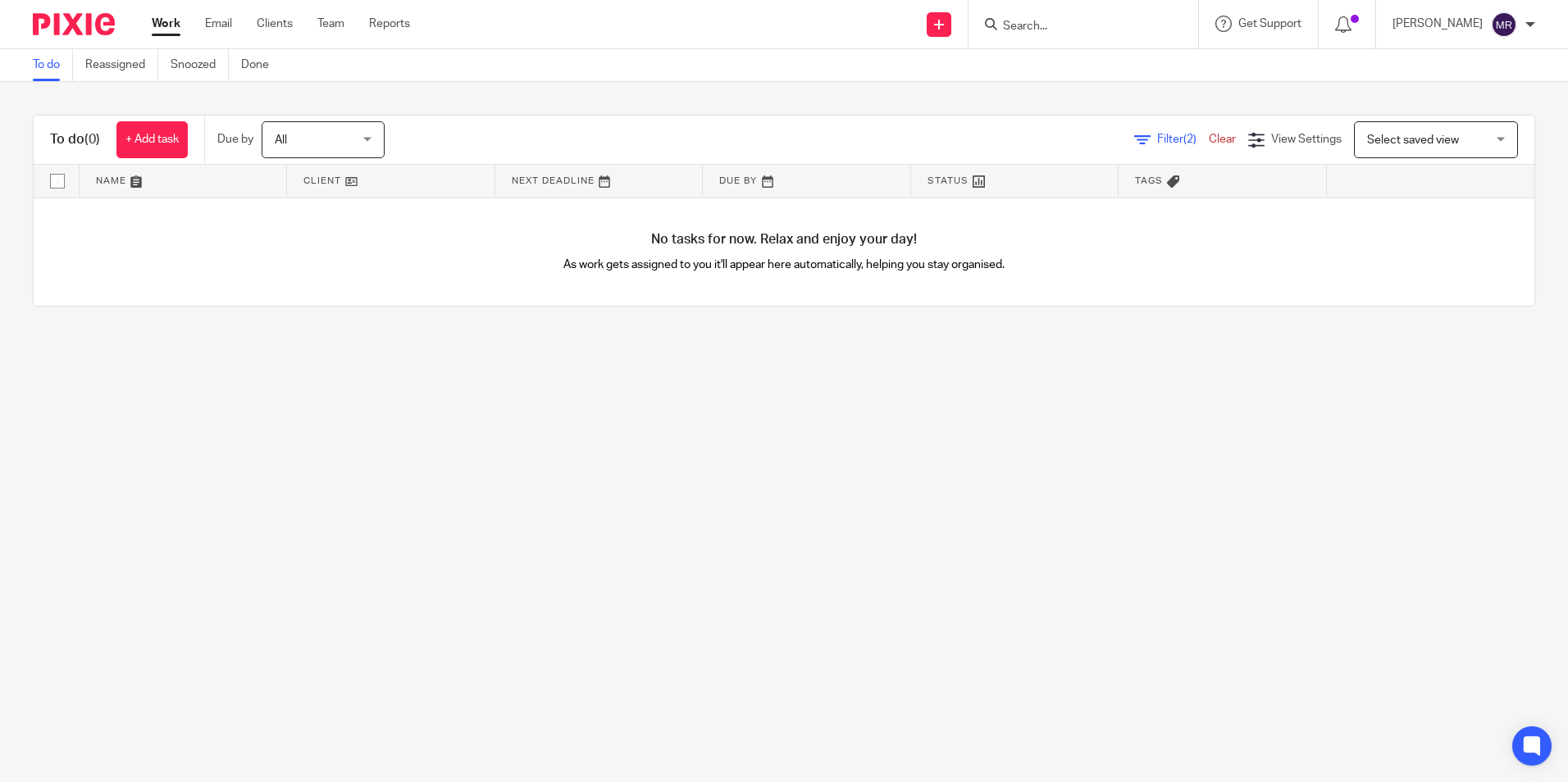
click at [349, 134] on span "All" at bounding box center [318, 140] width 87 height 34
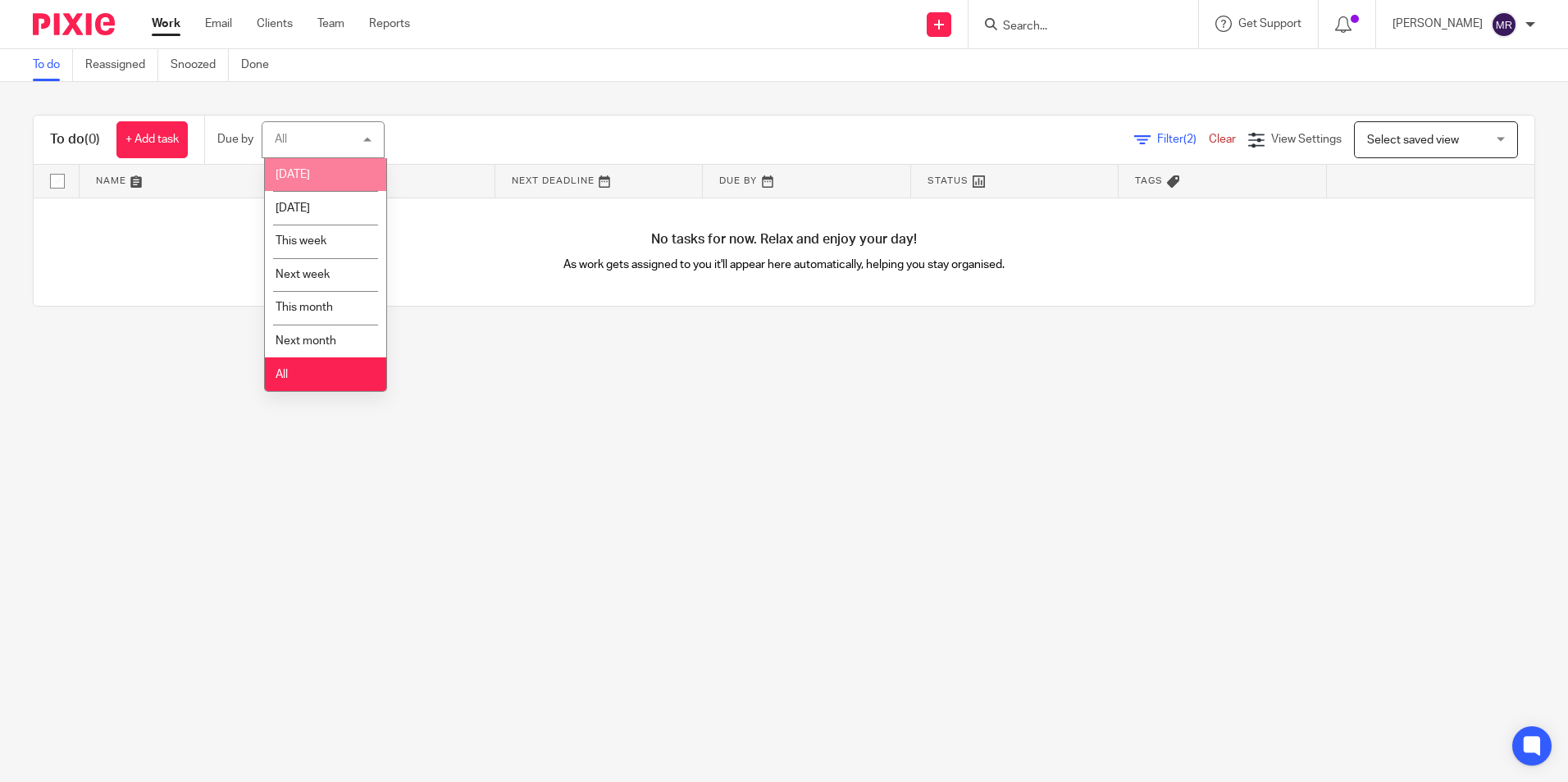
click at [339, 178] on li "[DATE]" at bounding box center [325, 175] width 122 height 34
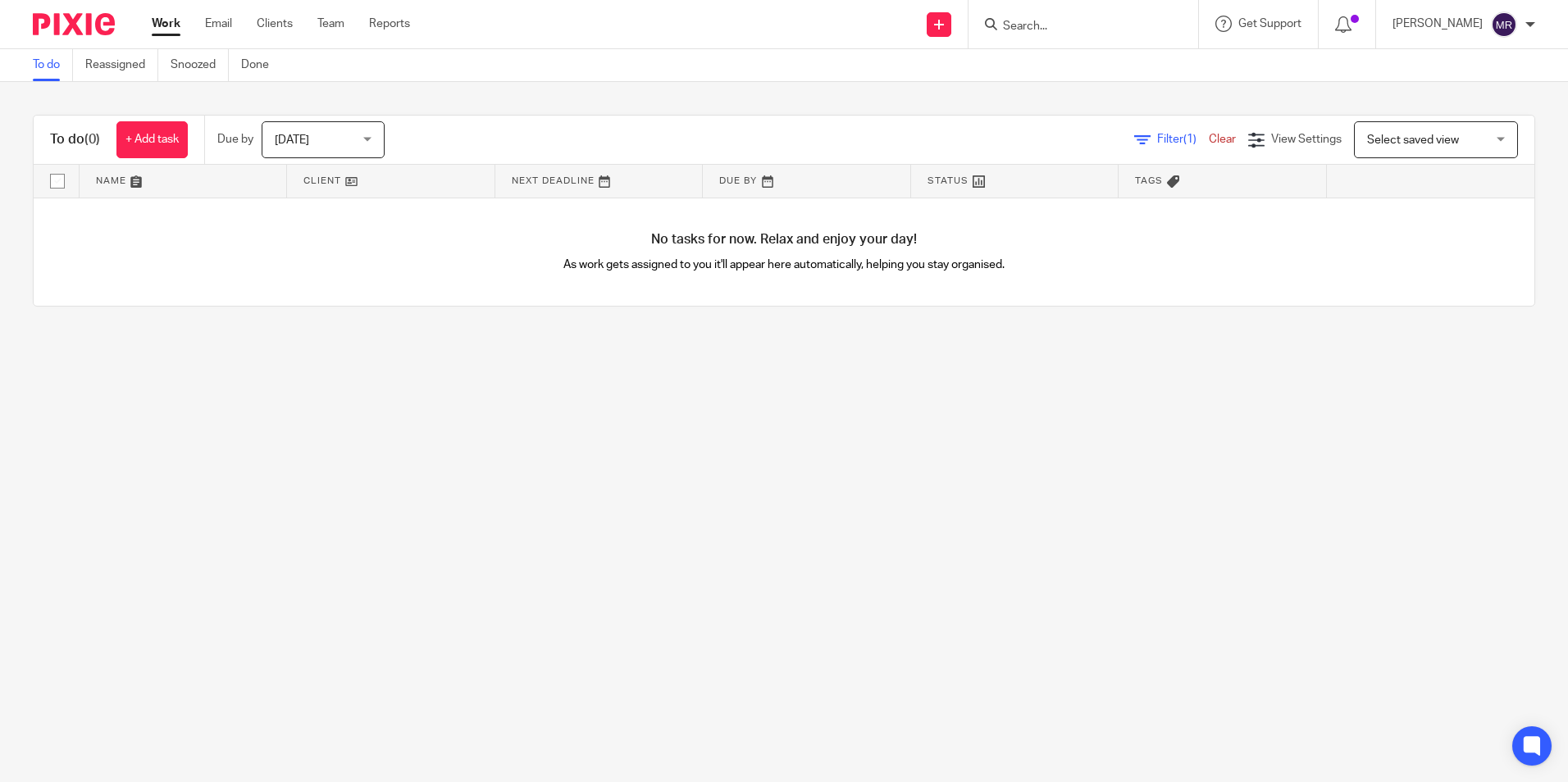
click at [336, 143] on span "[DATE]" at bounding box center [318, 140] width 87 height 34
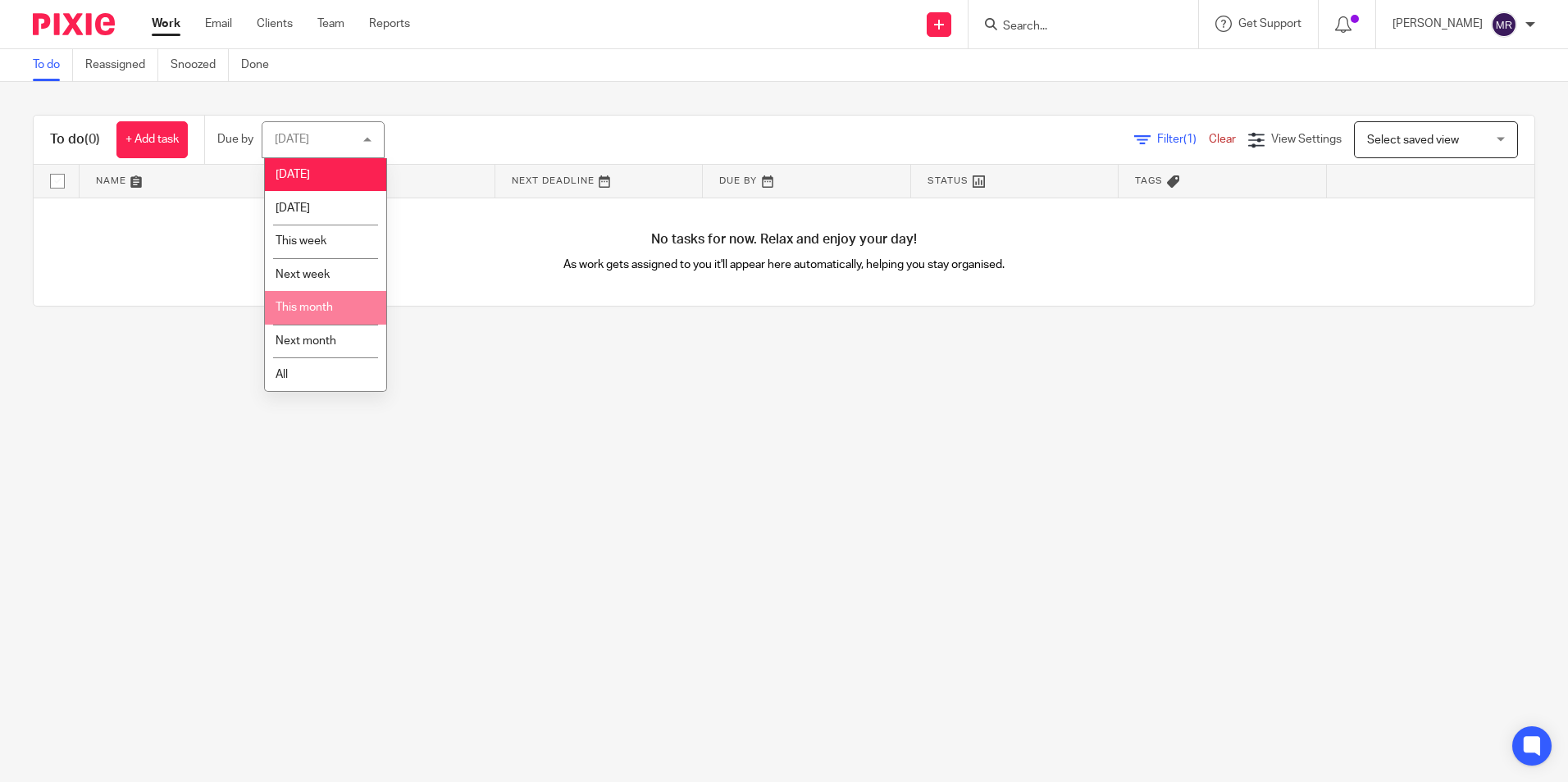
click at [338, 306] on li "This month" at bounding box center [325, 308] width 122 height 34
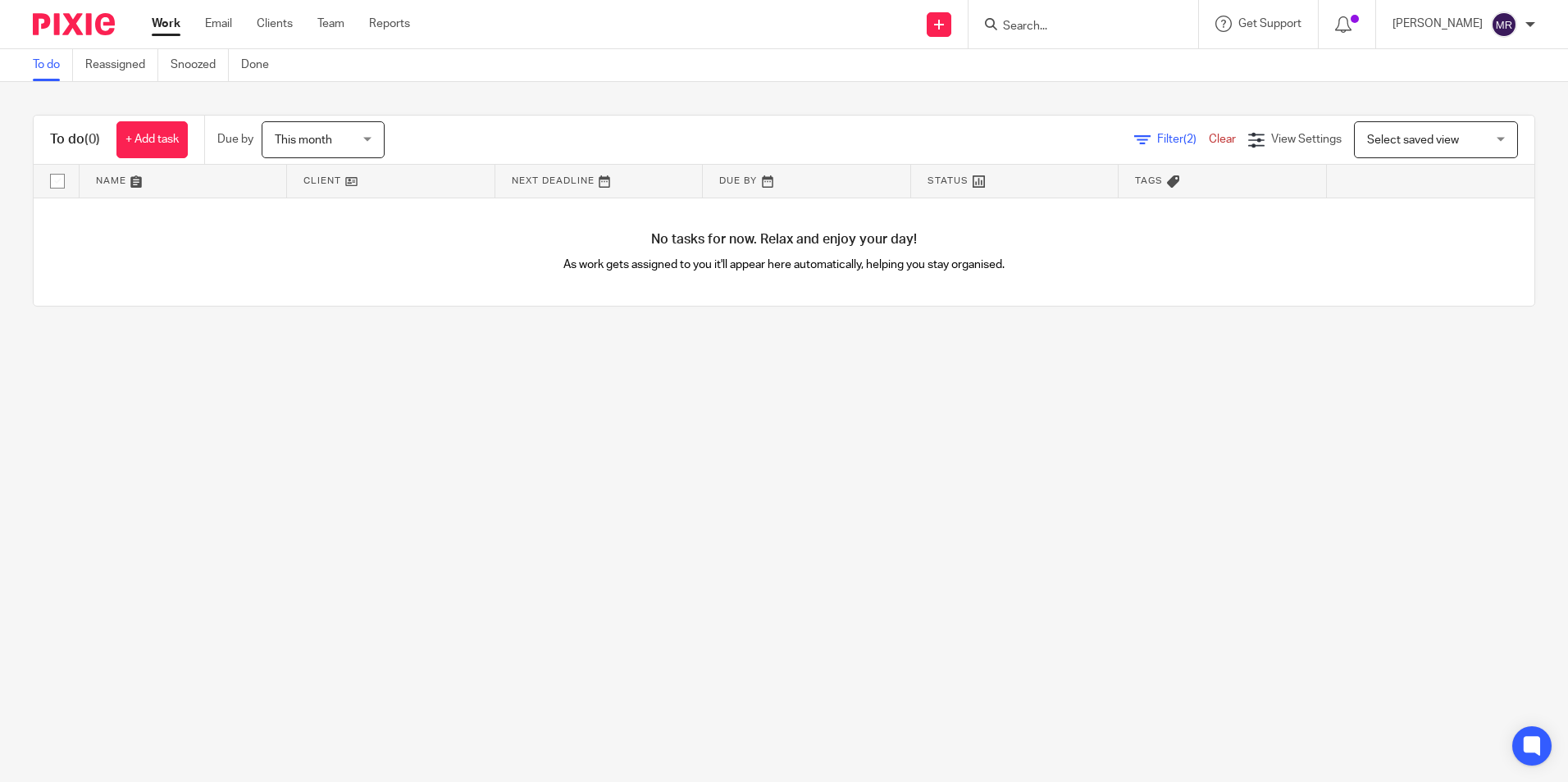
click at [1367, 141] on span "Select saved view" at bounding box center [1413, 140] width 92 height 11
click at [1367, 136] on div "Select saved view" at bounding box center [1413, 139] width 92 height 11
click at [1183, 144] on span "(2)" at bounding box center [1189, 139] width 13 height 11
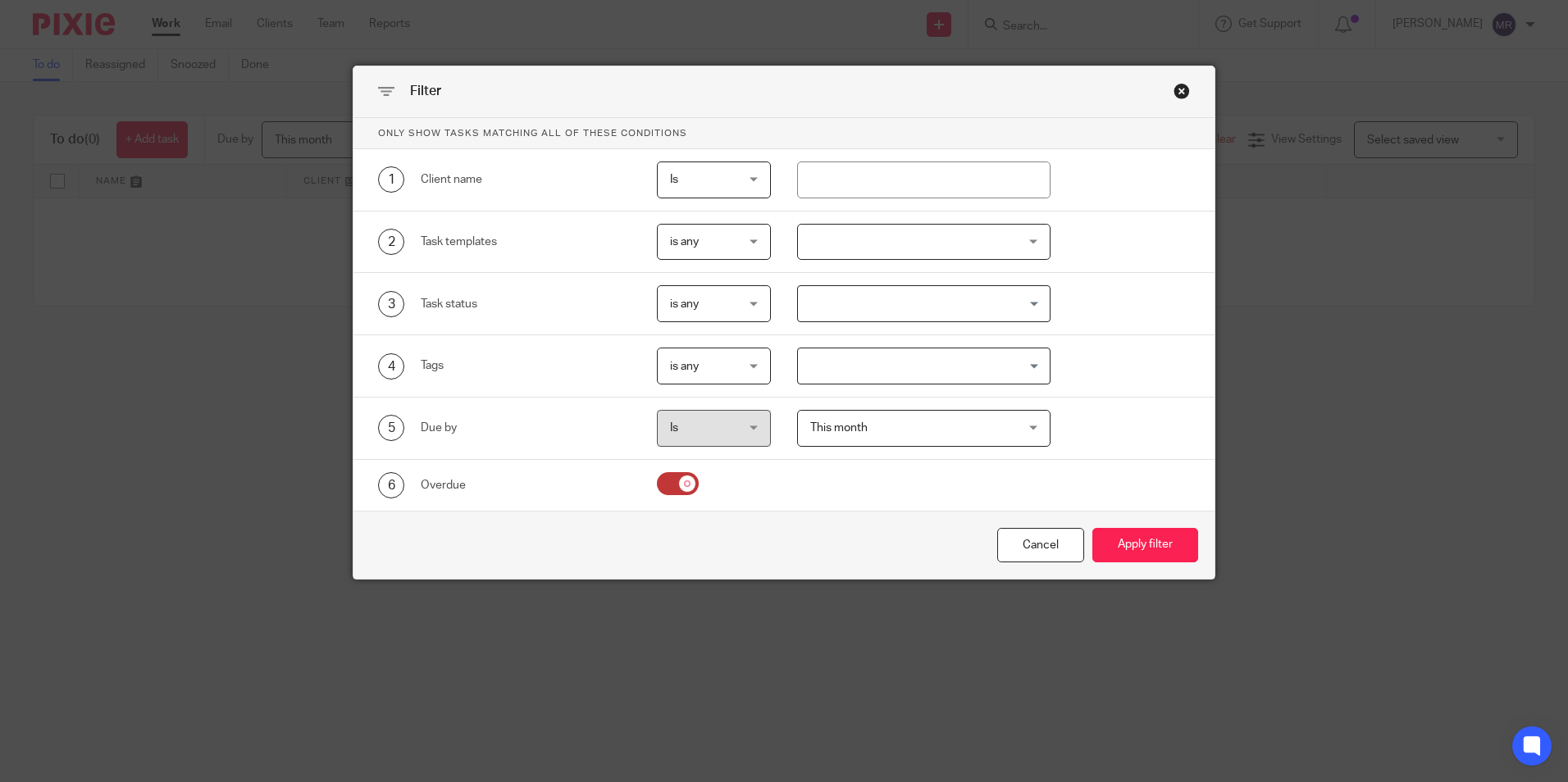
click at [659, 485] on input "checkbox" at bounding box center [678, 484] width 42 height 23
checkbox input "false"
click at [1148, 537] on button "Apply filter" at bounding box center [1145, 546] width 106 height 35
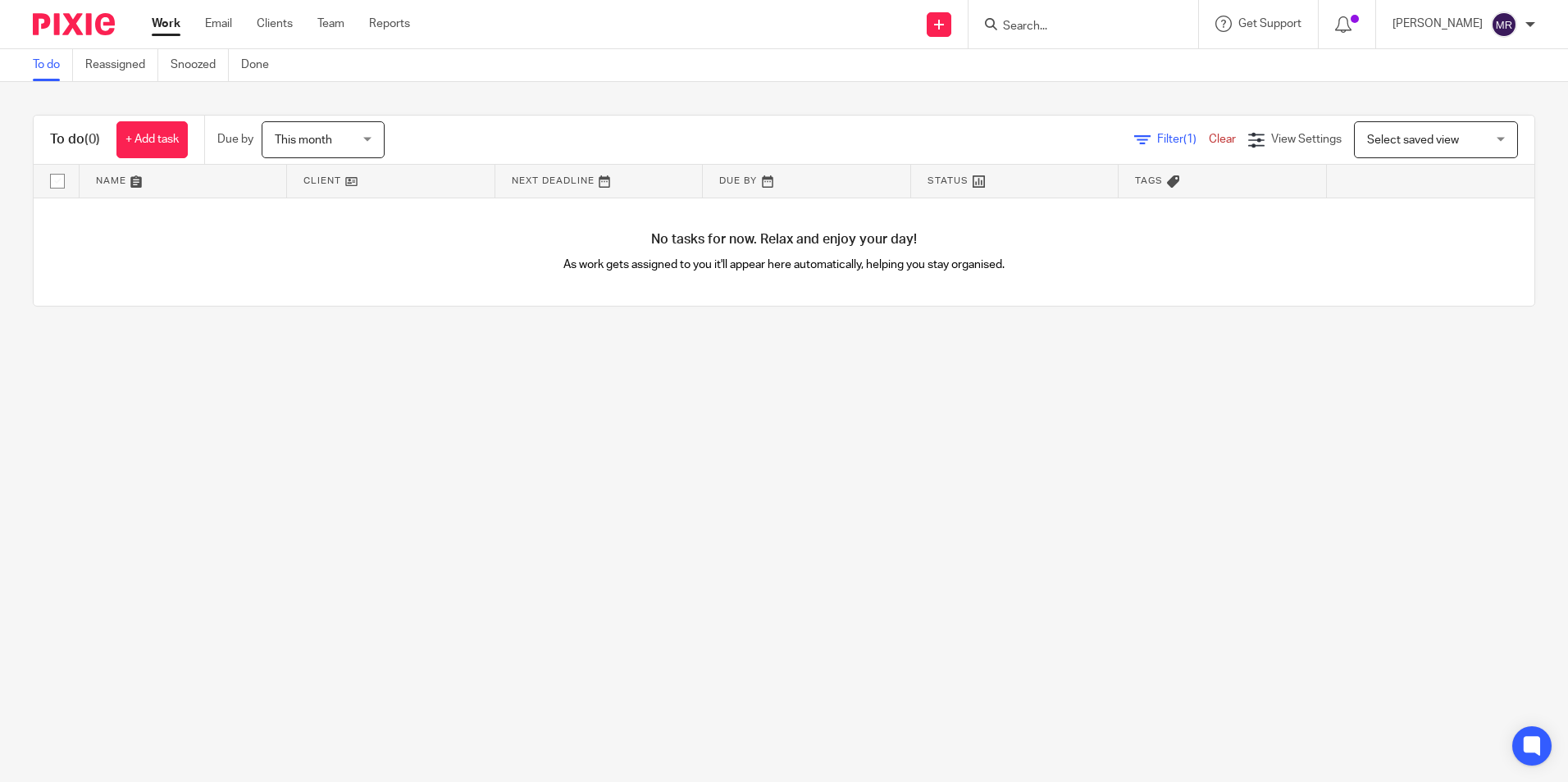
click at [1515, 30] on img at bounding box center [1503, 24] width 26 height 26
click at [1477, 119] on span "Logout" at bounding box center [1459, 114] width 37 height 11
